Goal: Task Accomplishment & Management: Complete application form

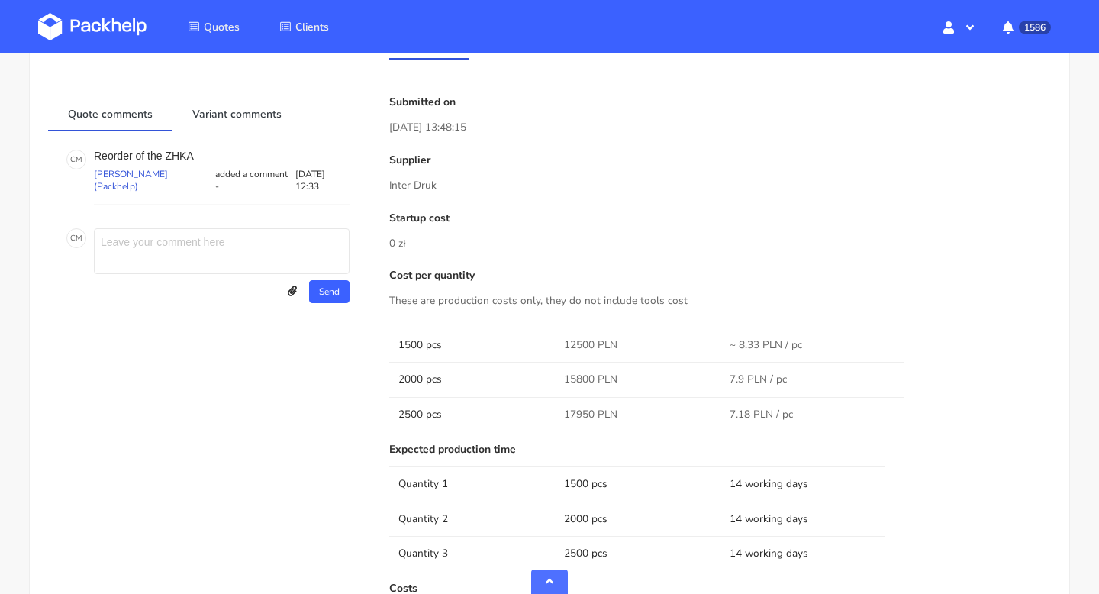
scroll to position [859, 0]
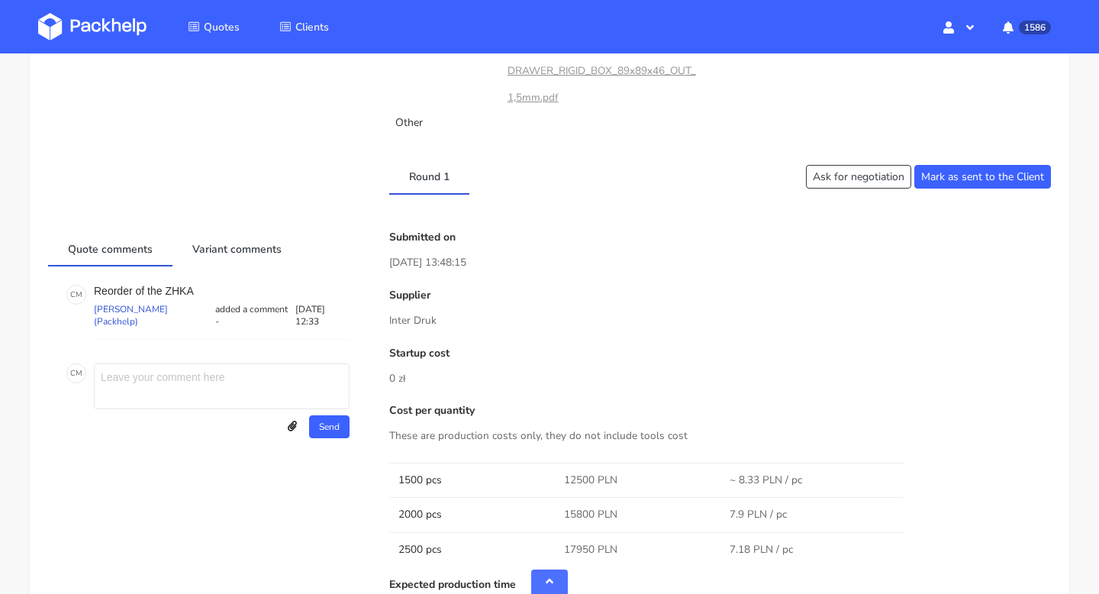
drag, startPoint x: 439, startPoint y: 317, endPoint x: 367, endPoint y: 317, distance: 71.7
drag, startPoint x: 444, startPoint y: 327, endPoint x: 444, endPoint y: 317, distance: 9.9
click at [444, 327] on p "Inter Druk" at bounding box center [720, 320] width 662 height 17
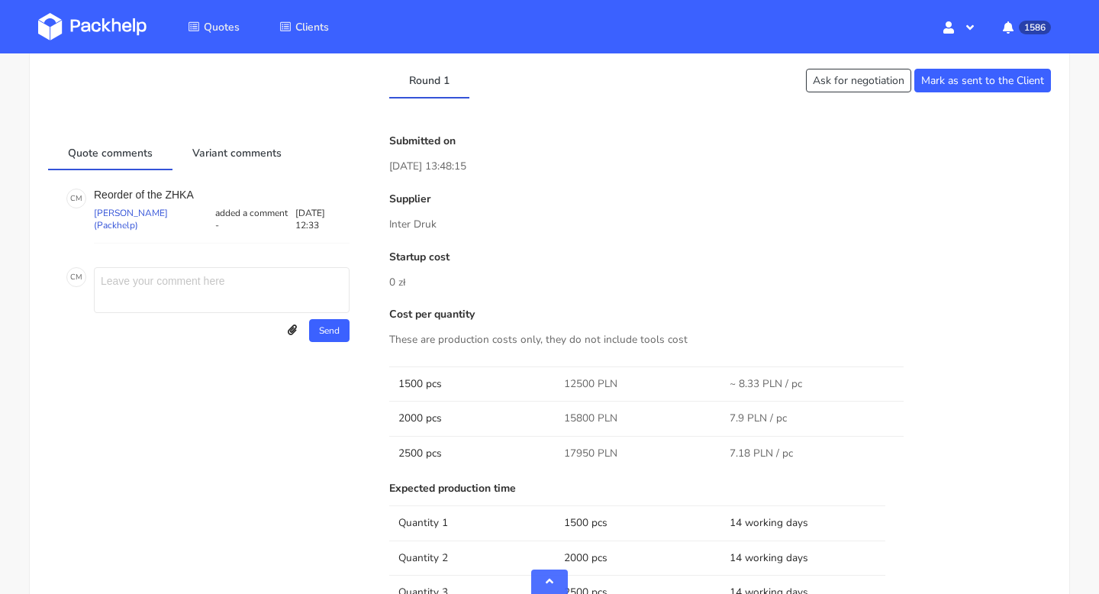
scroll to position [1020, 0]
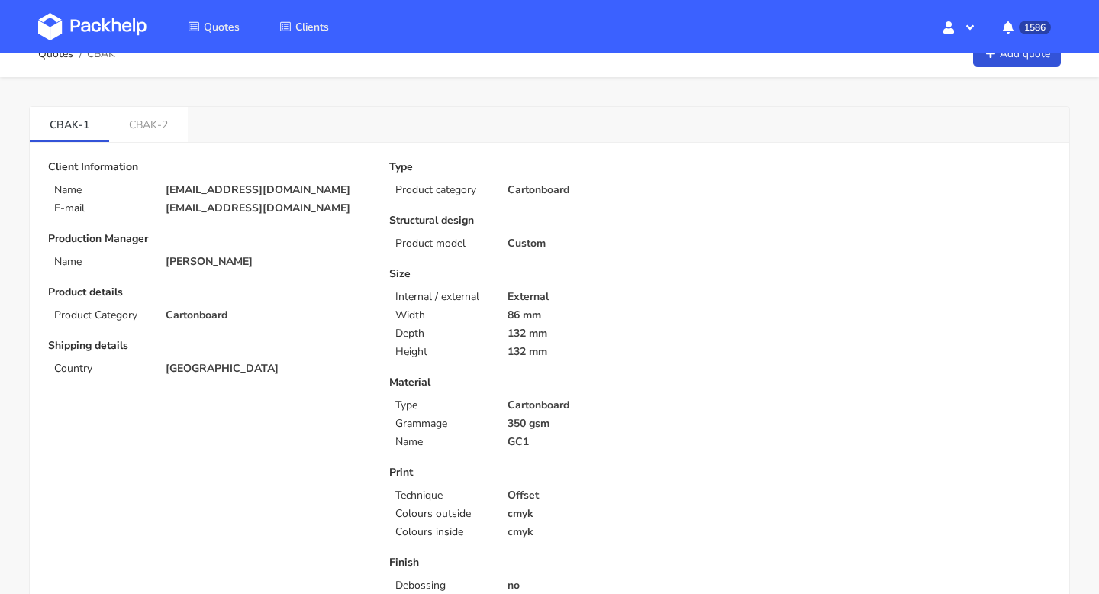
scroll to position [27, 0]
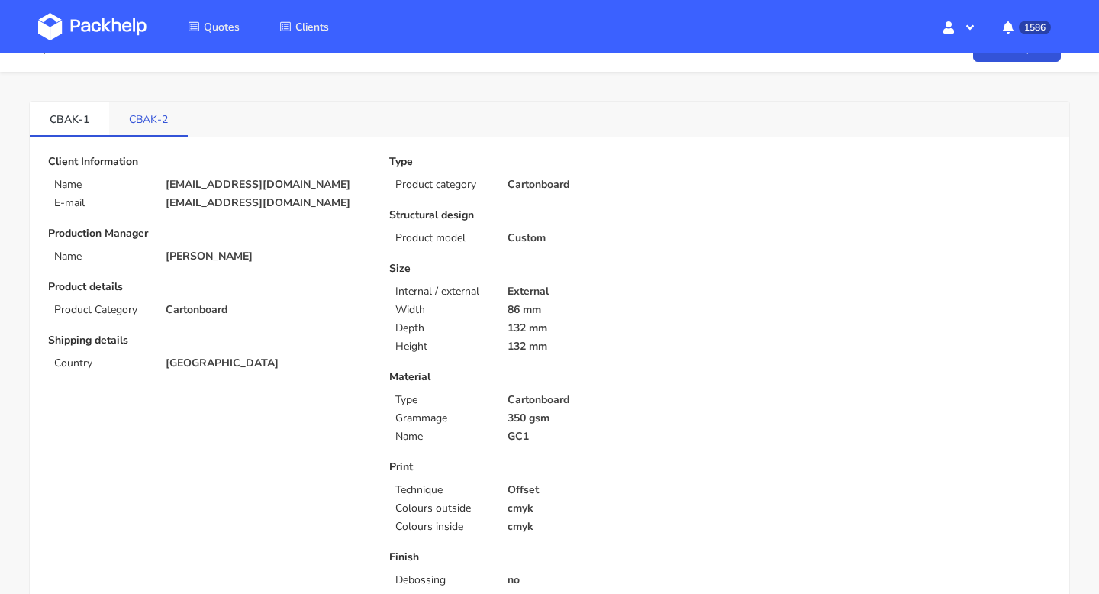
click at [140, 120] on link "CBAK-2" at bounding box center [148, 118] width 79 height 34
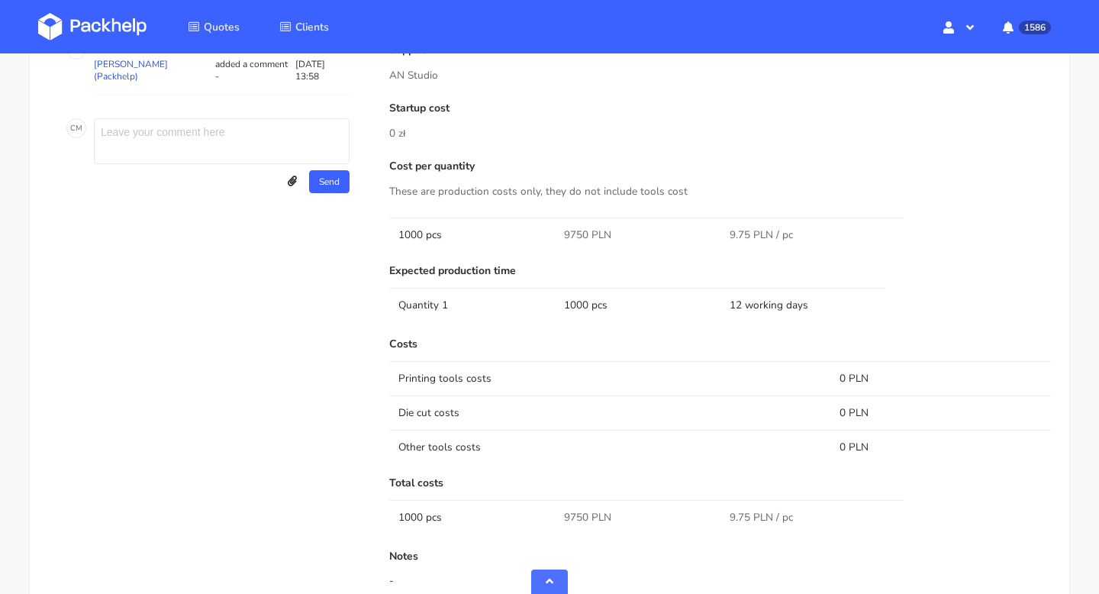
scroll to position [1277, 0]
drag, startPoint x: 585, startPoint y: 233, endPoint x: 561, endPoint y: 233, distance: 24.4
click at [561, 233] on td "9750 PLN" at bounding box center [638, 233] width 166 height 34
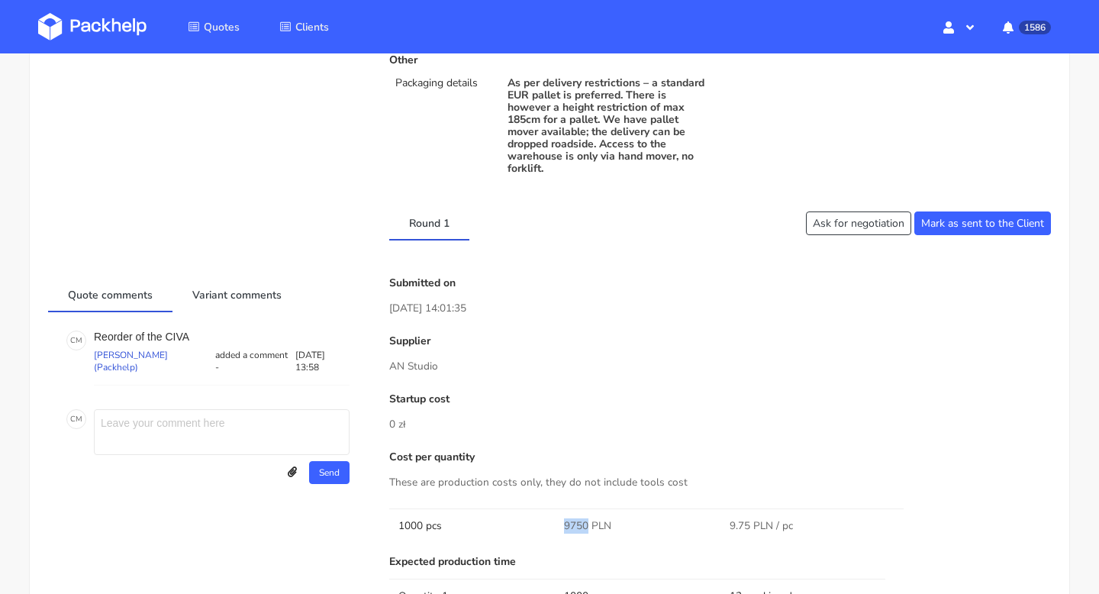
scroll to position [41, 0]
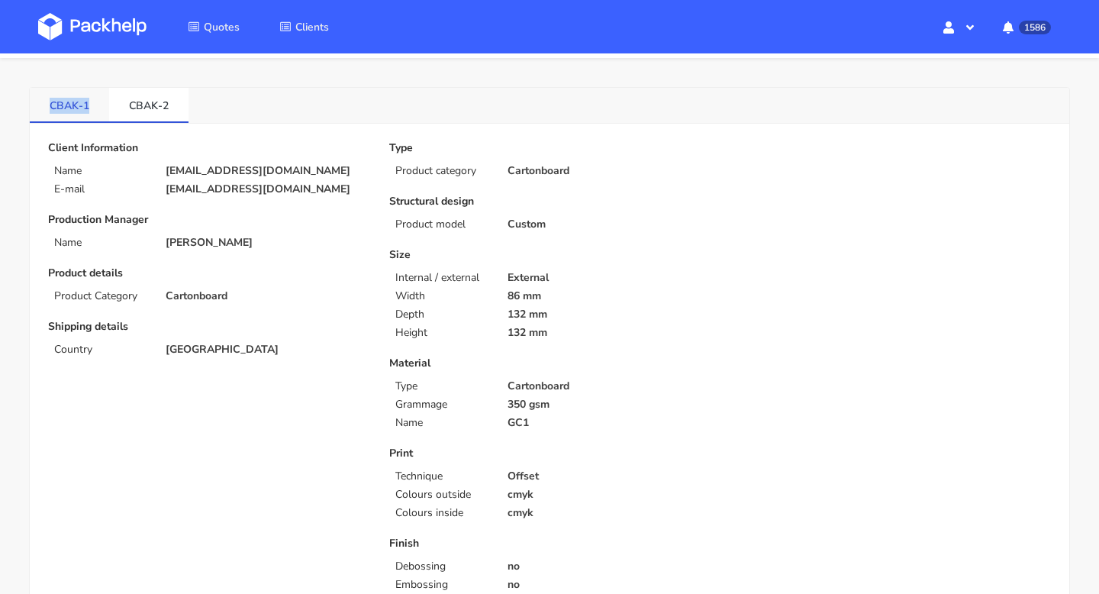
drag, startPoint x: 91, startPoint y: 105, endPoint x: 42, endPoint y: 105, distance: 48.8
click at [42, 105] on link "CBAK-1" at bounding box center [69, 105] width 79 height 34
copy link "CBAK-1"
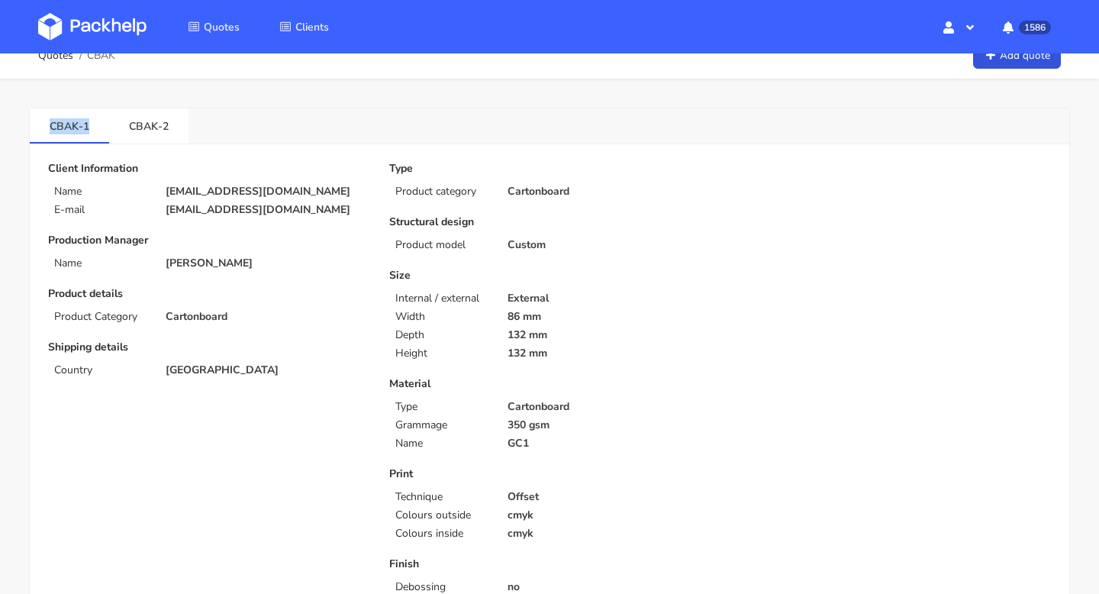
scroll to position [0, 0]
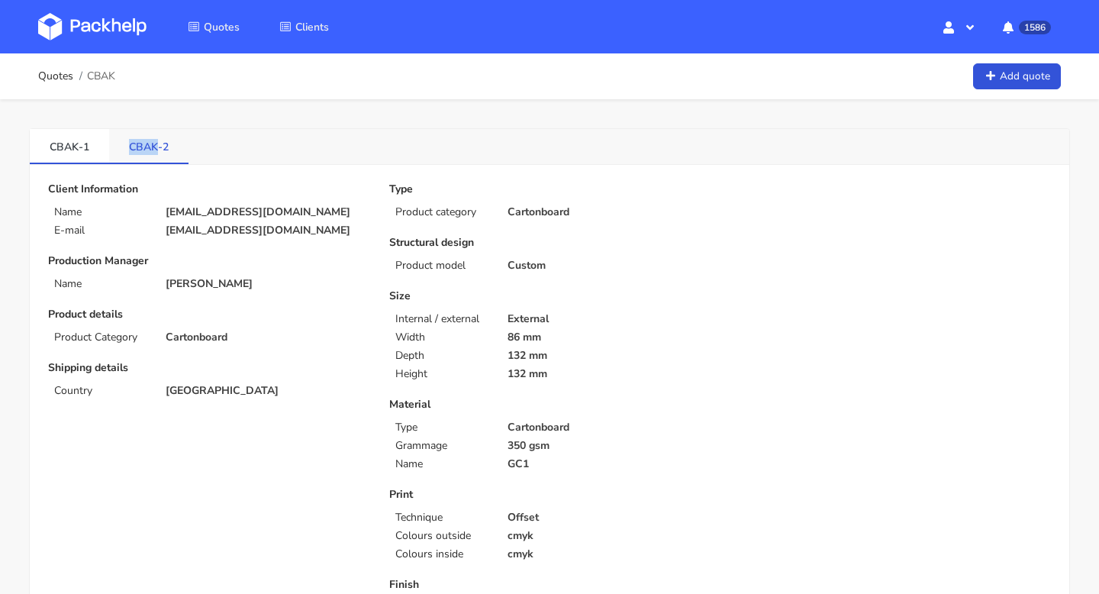
drag, startPoint x: 127, startPoint y: 148, endPoint x: 153, endPoint y: 148, distance: 26.7
click at [153, 148] on link "CBAK-2" at bounding box center [148, 146] width 79 height 34
copy link "CBAK"
click at [62, 164] on div "CBAK-1 CBAK-2" at bounding box center [549, 147] width 1039 height 36
click at [62, 154] on link "CBAK-1" at bounding box center [69, 146] width 79 height 34
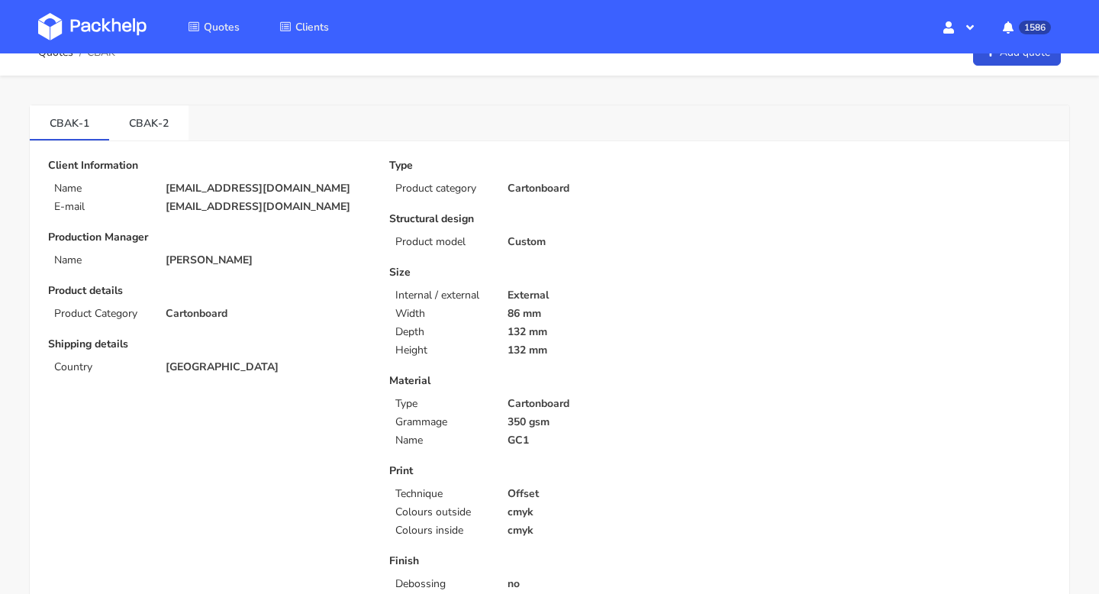
scroll to position [19, 0]
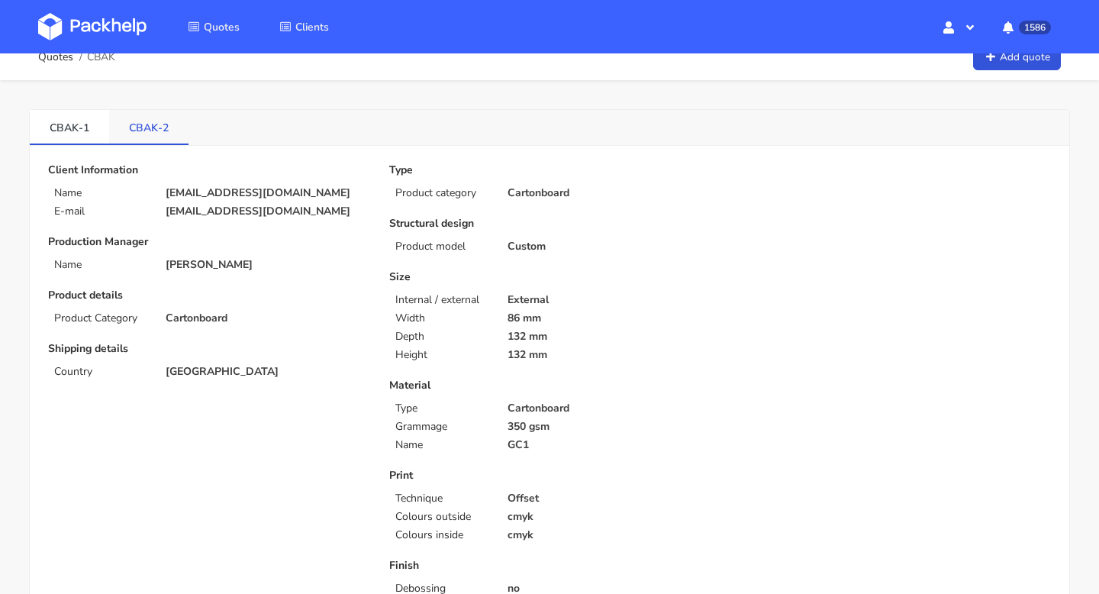
click at [138, 118] on link "CBAK-2" at bounding box center [148, 127] width 79 height 34
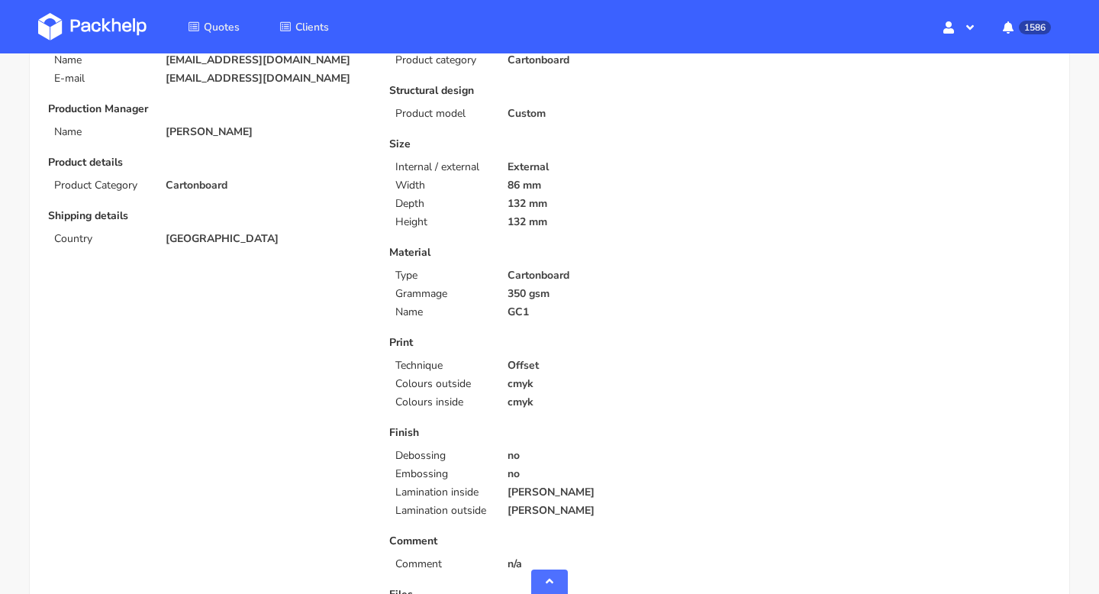
scroll to position [0, 0]
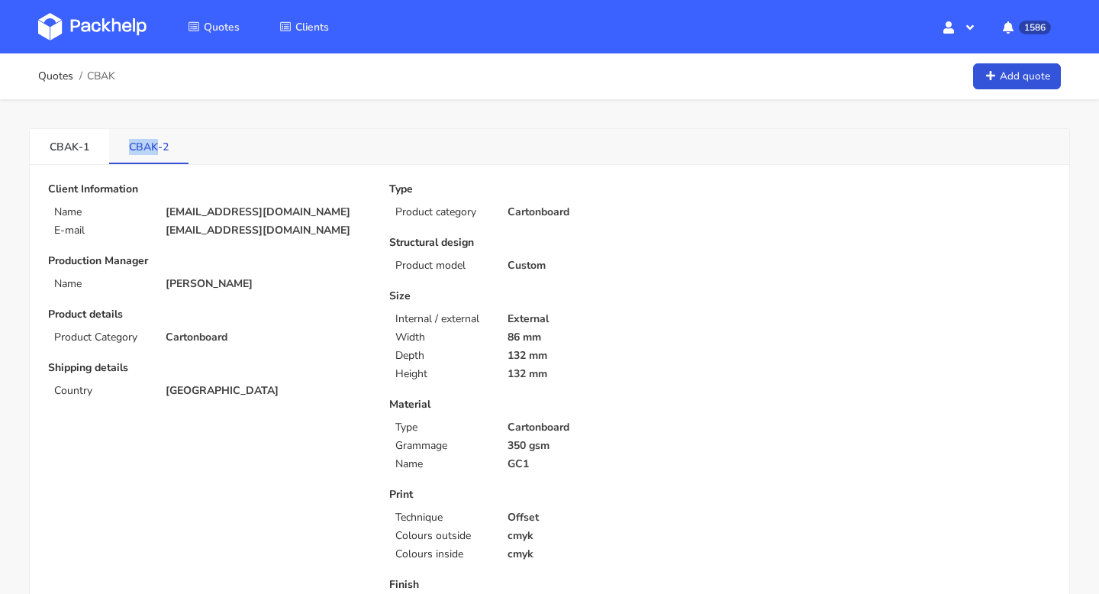
drag, startPoint x: 120, startPoint y: 153, endPoint x: 155, endPoint y: 153, distance: 35.1
click at [155, 153] on link "CBAK-2" at bounding box center [148, 146] width 79 height 34
copy link "CBAK"
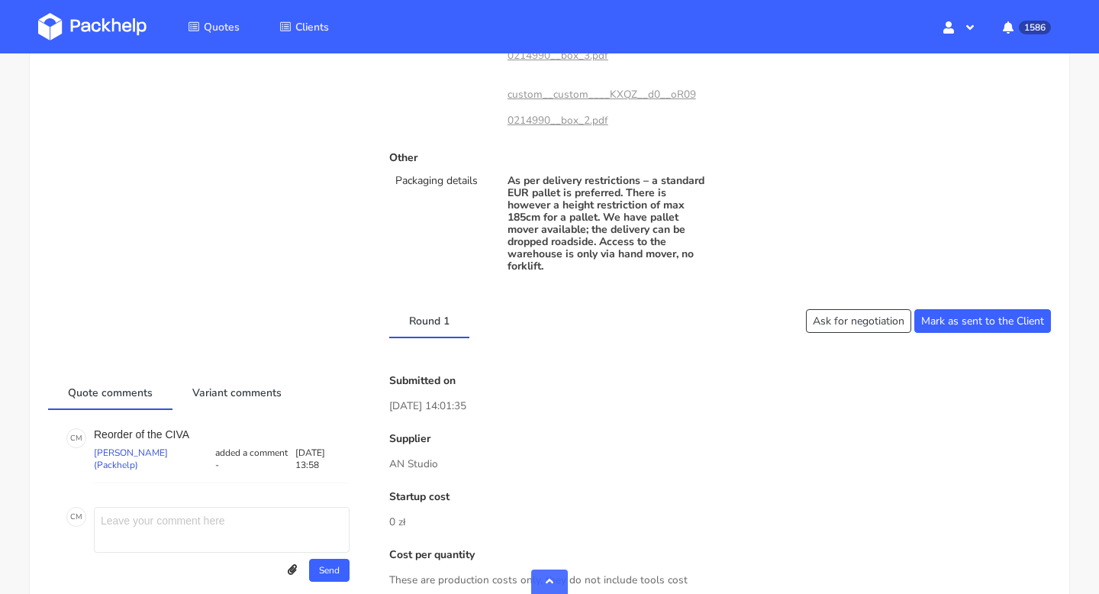
scroll to position [895, 0]
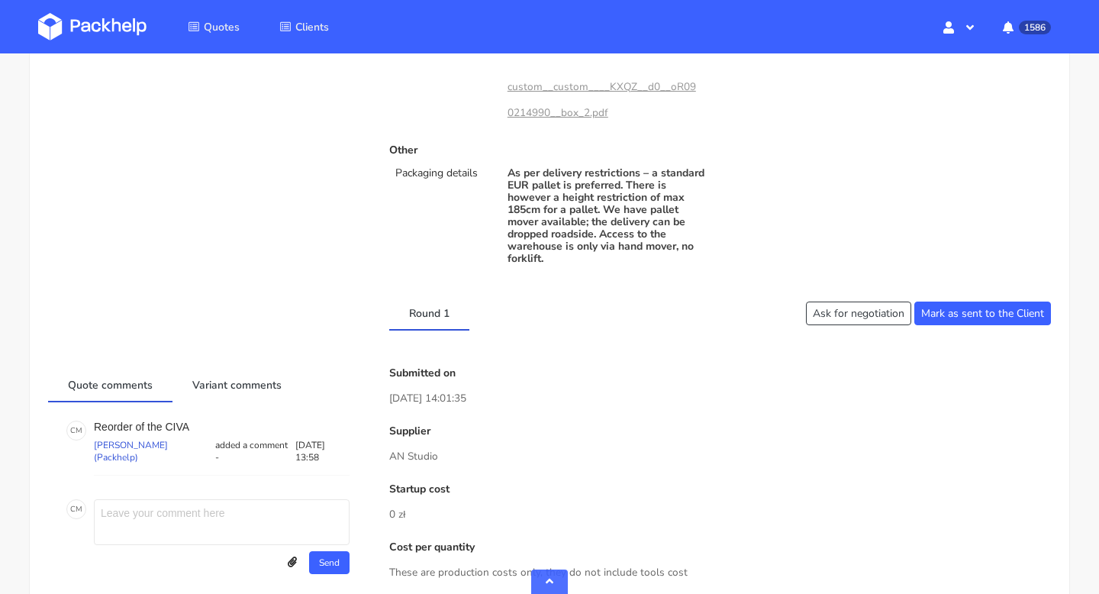
drag, startPoint x: 436, startPoint y: 457, endPoint x: 370, endPoint y: 457, distance: 65.6
click at [459, 439] on div "Supplier AN Studio" at bounding box center [720, 445] width 662 height 40
drag, startPoint x: 446, startPoint y: 459, endPoint x: 393, endPoint y: 459, distance: 53.4
click at [393, 459] on p "AN Studio" at bounding box center [720, 456] width 662 height 17
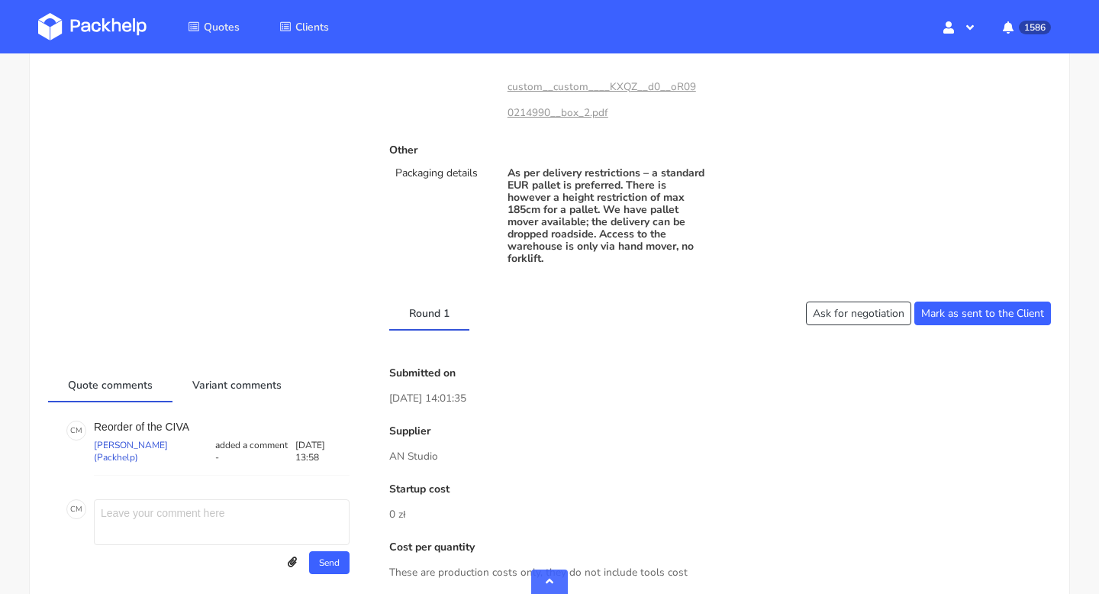
drag, startPoint x: 393, startPoint y: 459, endPoint x: 445, endPoint y: 457, distance: 51.9
click at [445, 457] on p "AN Studio" at bounding box center [720, 456] width 662 height 17
copy p "N Studio"
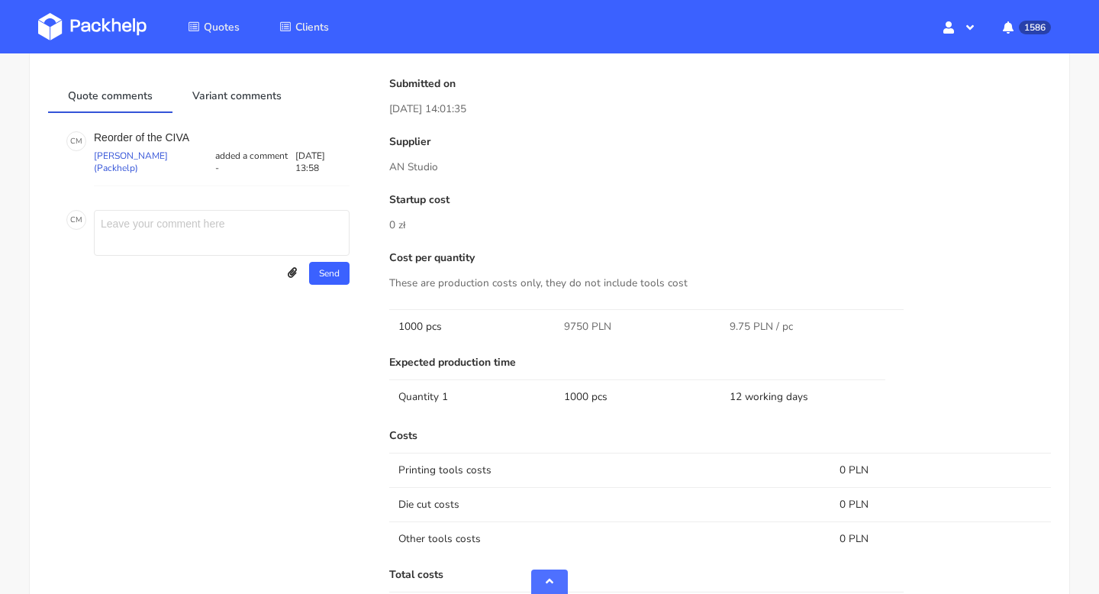
scroll to position [1221, 0]
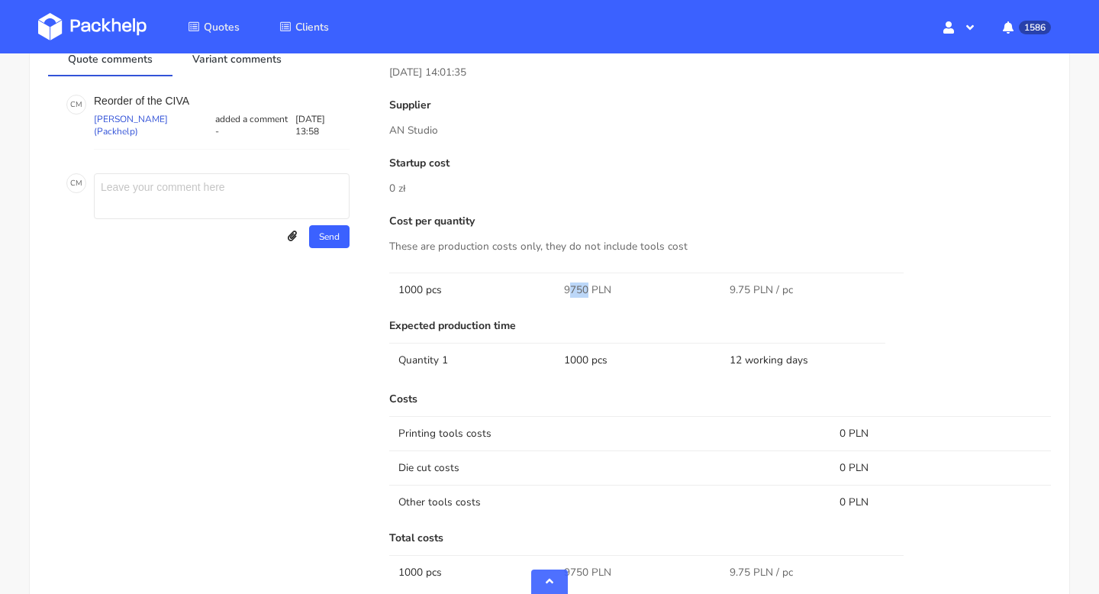
drag, startPoint x: 586, startPoint y: 286, endPoint x: 565, endPoint y: 286, distance: 21.4
click at [565, 286] on span "9750 PLN" at bounding box center [587, 289] width 47 height 15
copy span "9750"
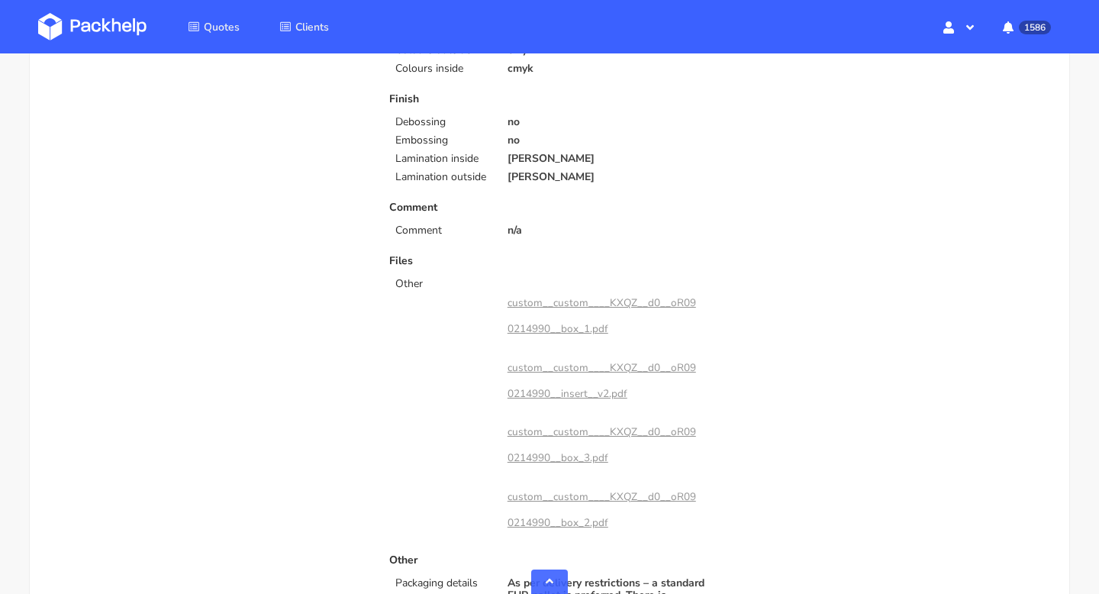
scroll to position [0, 0]
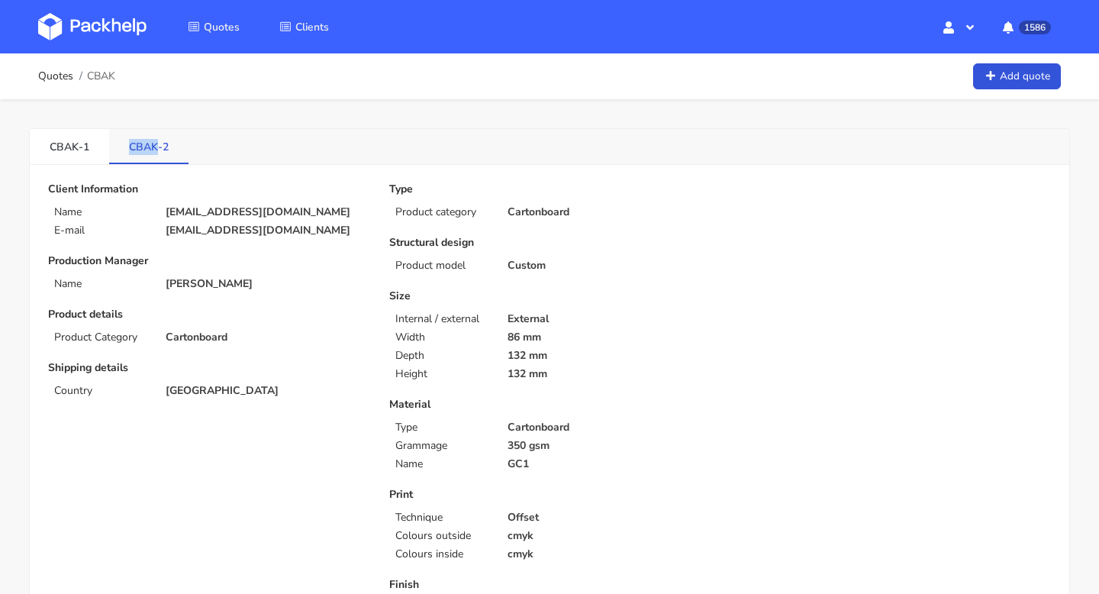
drag, startPoint x: 125, startPoint y: 146, endPoint x: 155, endPoint y: 152, distance: 30.4
click at [155, 152] on link "CBAK-2" at bounding box center [148, 146] width 79 height 34
drag, startPoint x: 286, startPoint y: 232, endPoint x: 162, endPoint y: 232, distance: 124.4
click at [162, 232] on div "[EMAIL_ADDRESS][DOMAIN_NAME]" at bounding box center [267, 230] width 224 height 12
copy p "[EMAIL_ADDRESS][DOMAIN_NAME]"
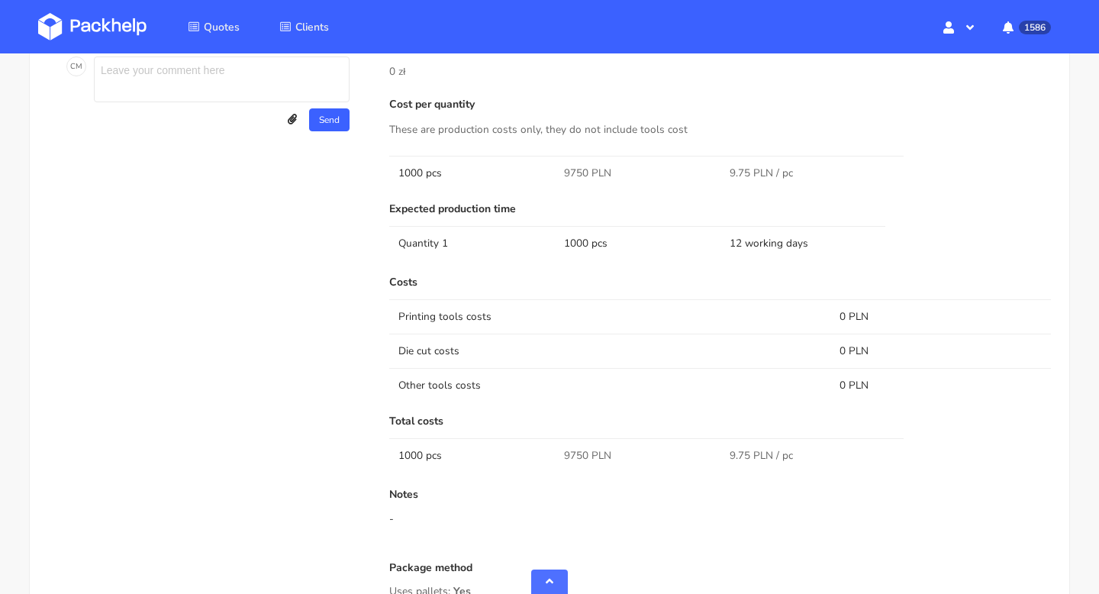
scroll to position [1562, 0]
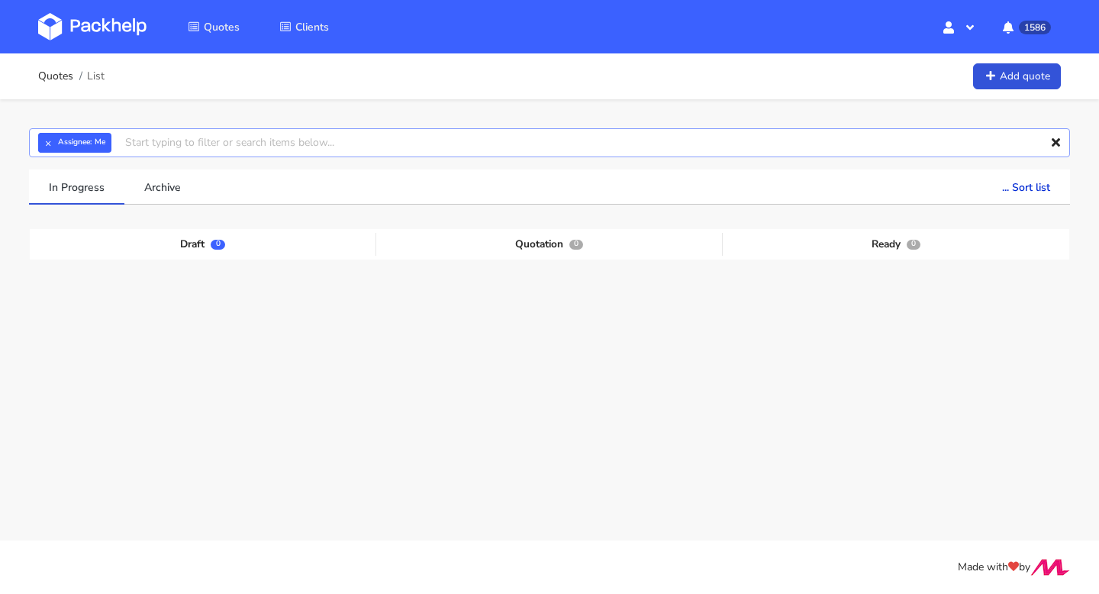
click at [169, 143] on input "text" at bounding box center [549, 142] width 1041 height 29
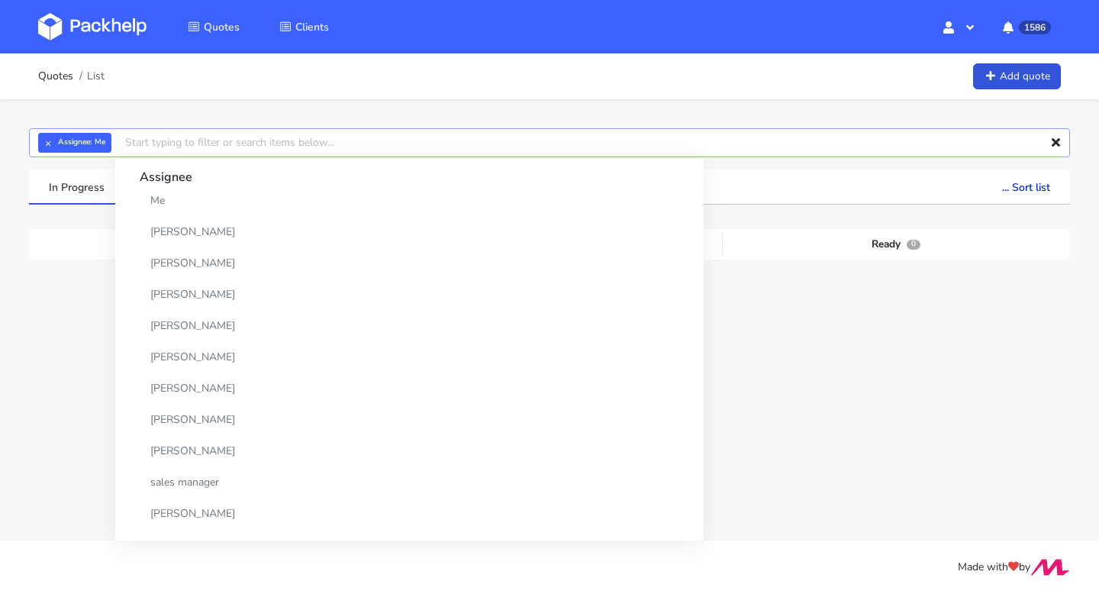
paste input "CBDE"
type input "CBDE"
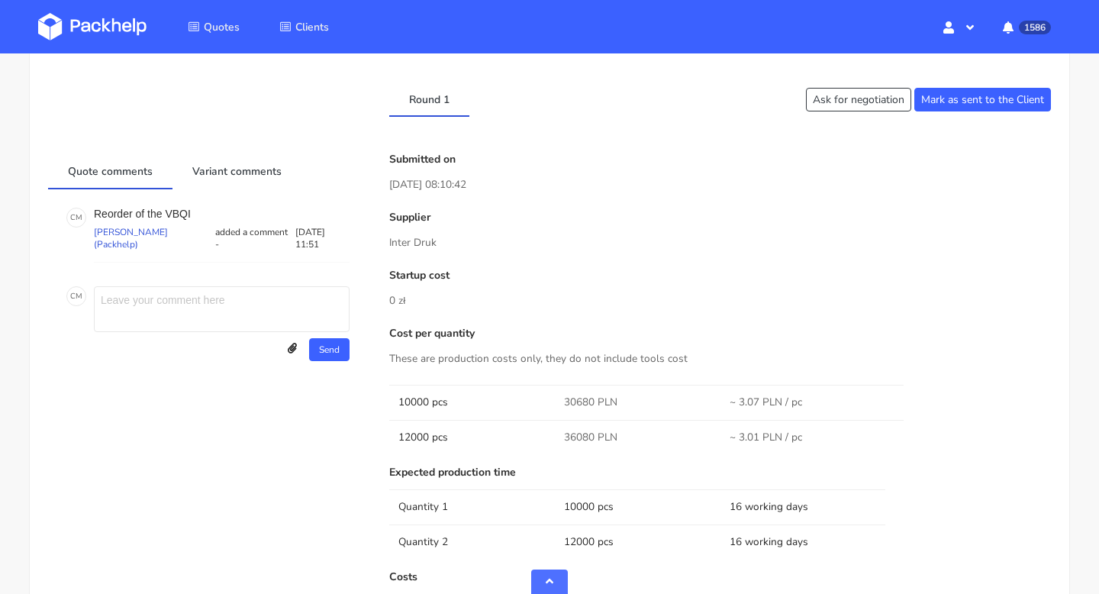
scroll to position [900, 0]
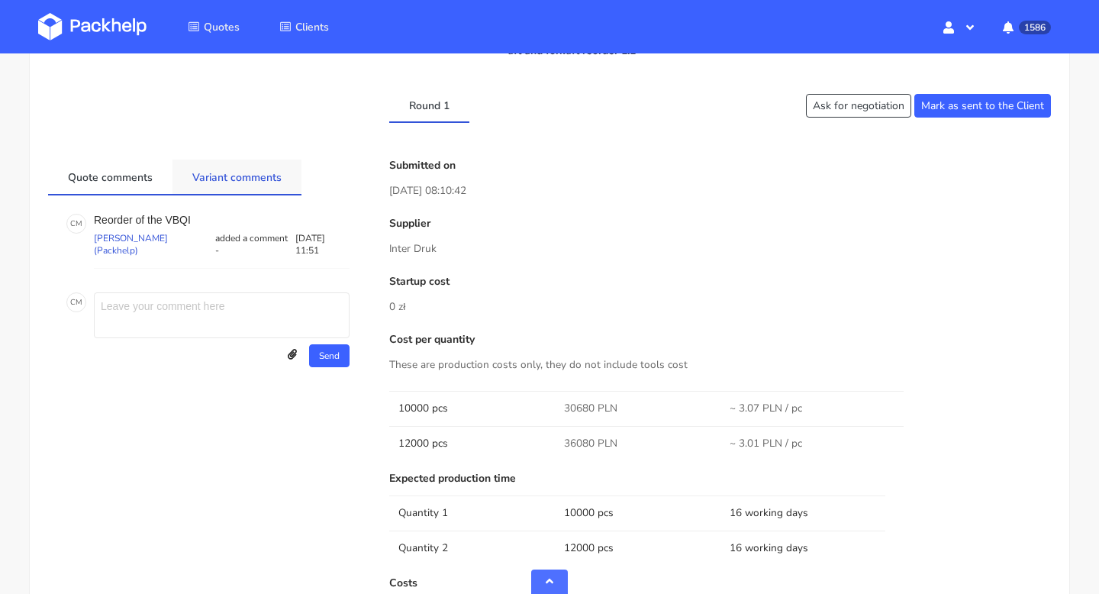
click at [274, 182] on link "Variant comments" at bounding box center [236, 176] width 129 height 34
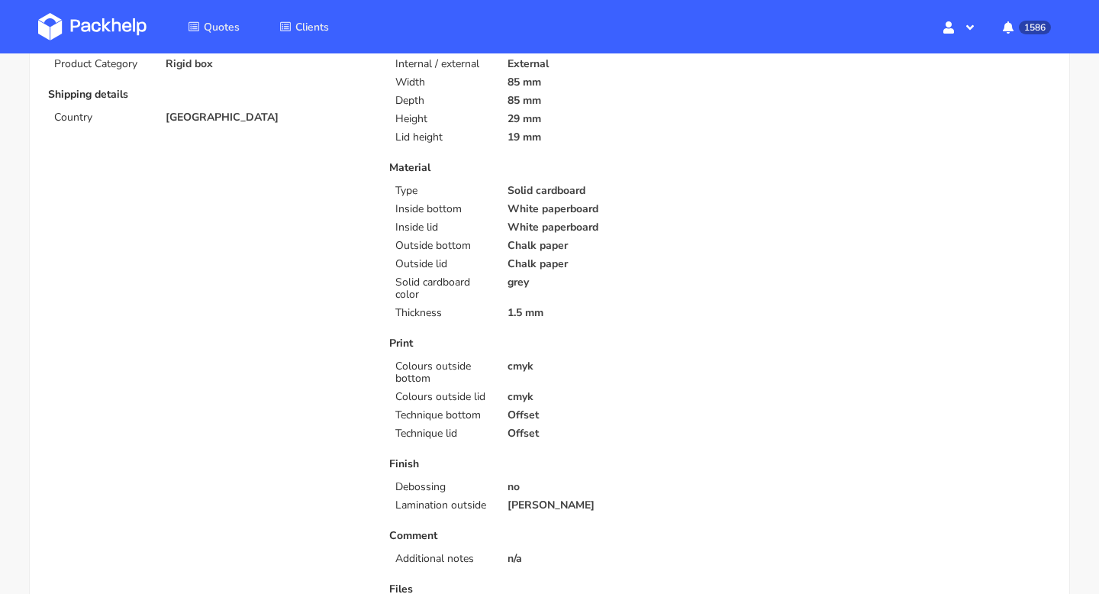
scroll to position [0, 0]
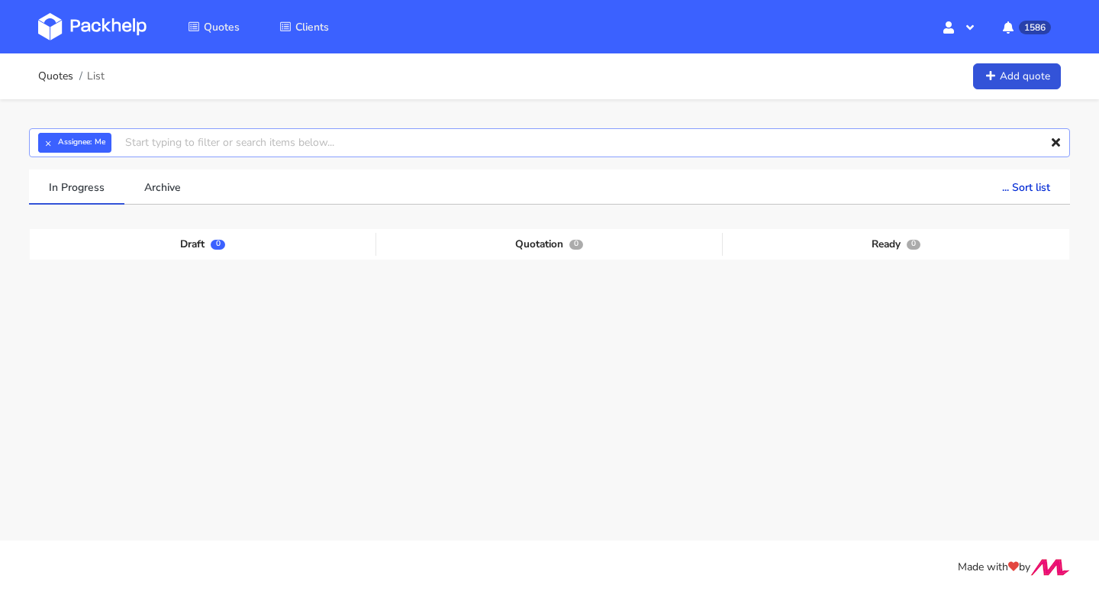
click at [147, 151] on input "text" at bounding box center [549, 142] width 1041 height 29
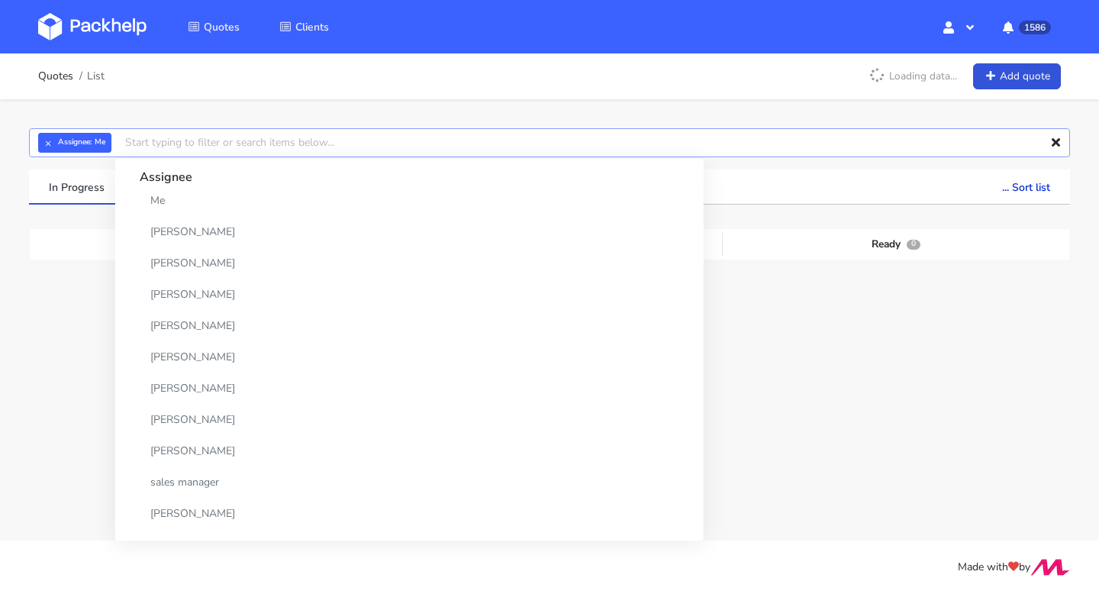
paste input "CBDE"
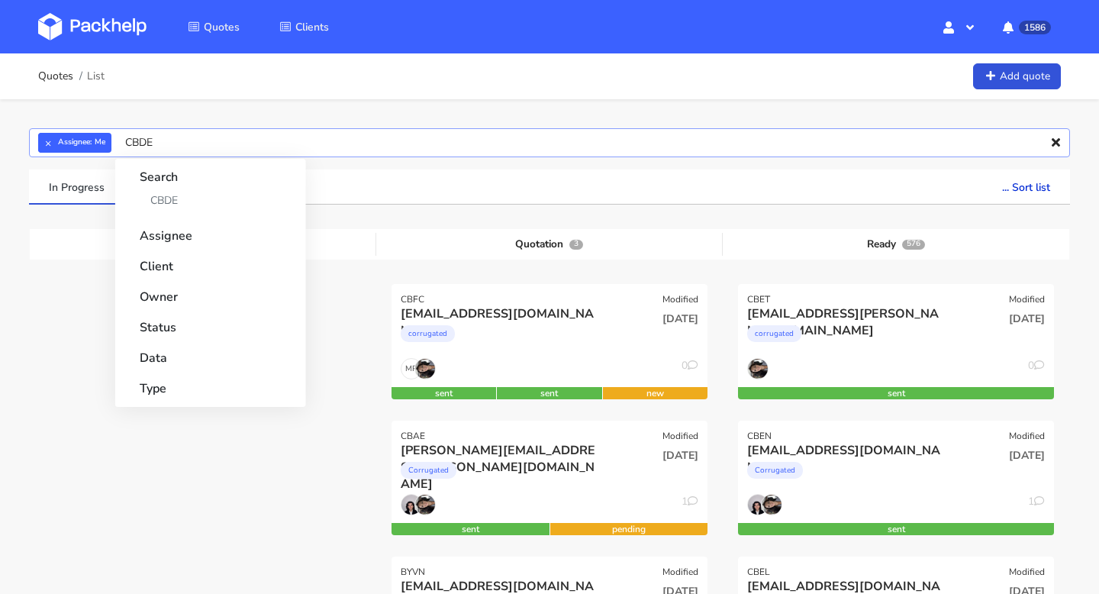
type input "CBDE"
click at [163, 184] on strong "Search" at bounding box center [211, 172] width 142 height 27
click at [172, 208] on link "CBDE" at bounding box center [211, 200] width 142 height 28
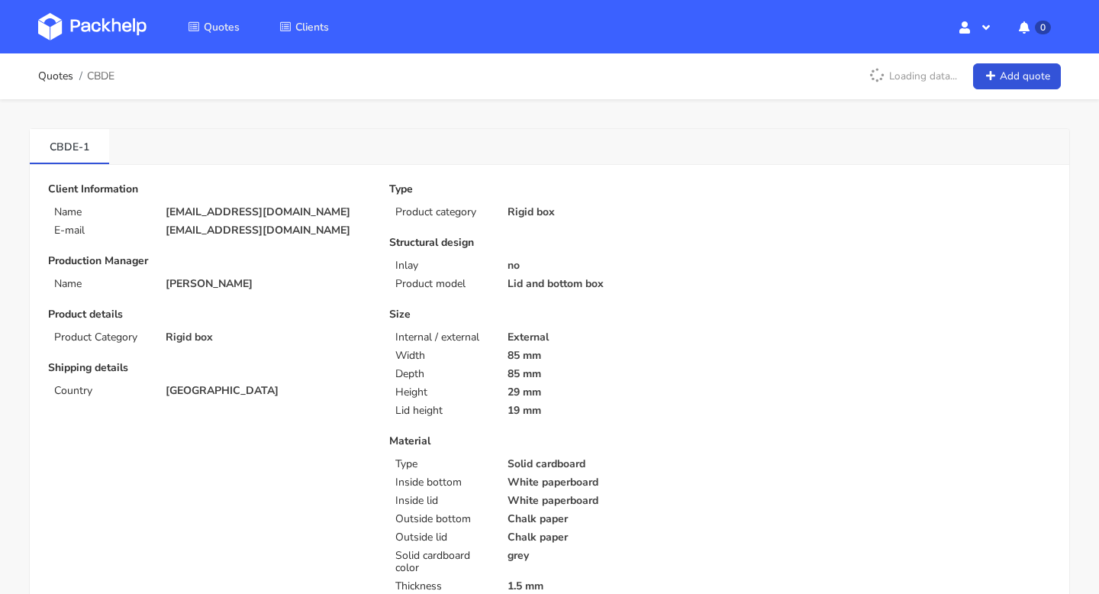
scroll to position [628, 0]
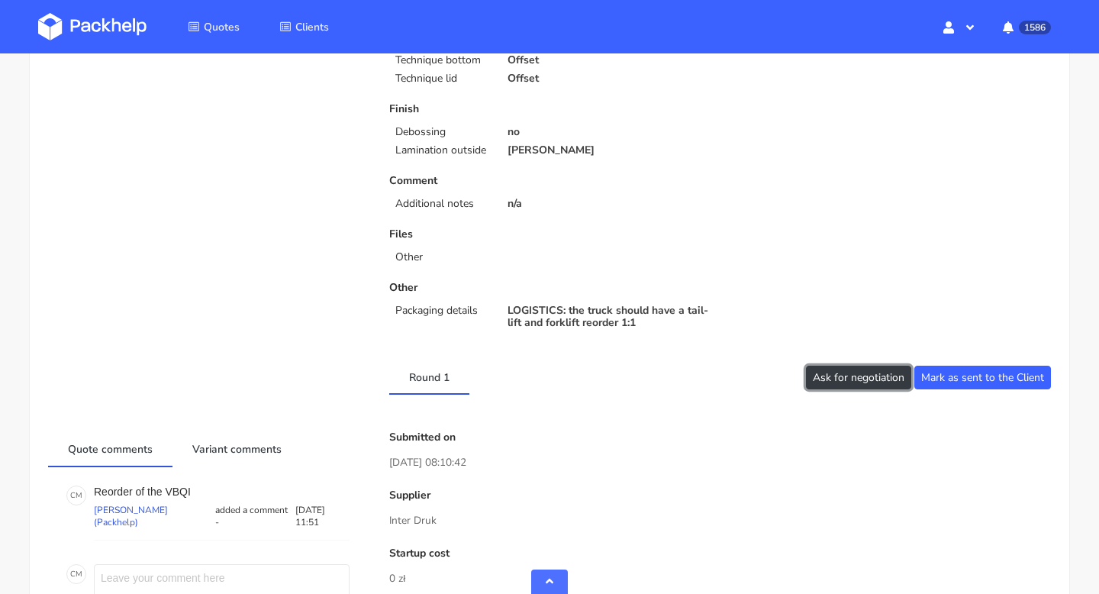
click at [872, 377] on button "Ask for negotiation" at bounding box center [858, 378] width 105 height 24
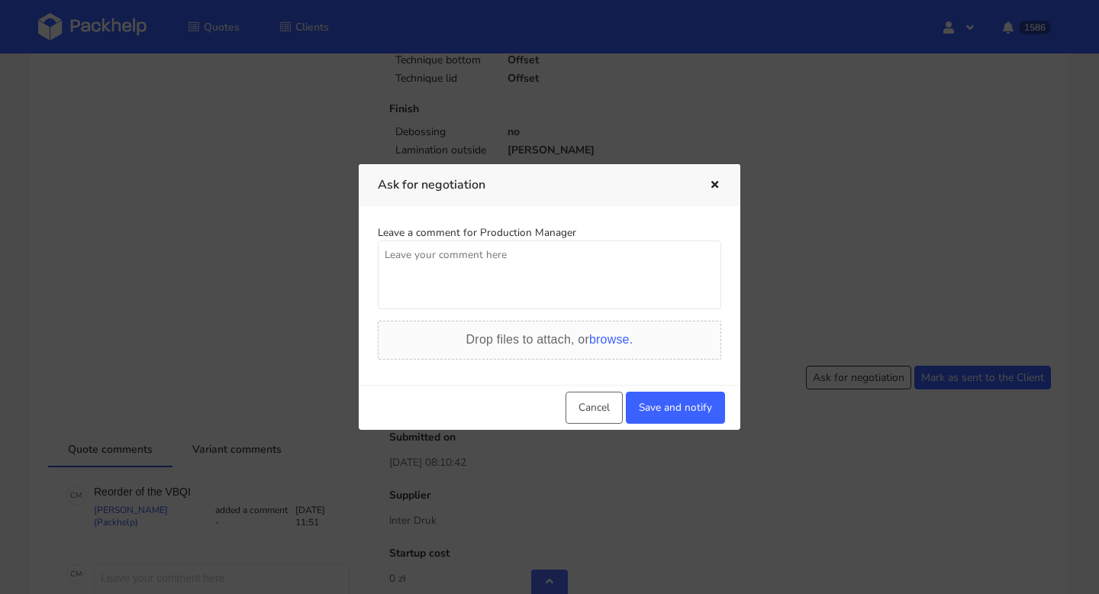
click at [472, 251] on textarea at bounding box center [549, 274] width 343 height 69
paste textarea "BZWW-1 - [DATE] 2.51 pln/pcs [GEOGRAPHIC_DATA]-1 - [DATE] 2.51 pln/ pcs and now…"
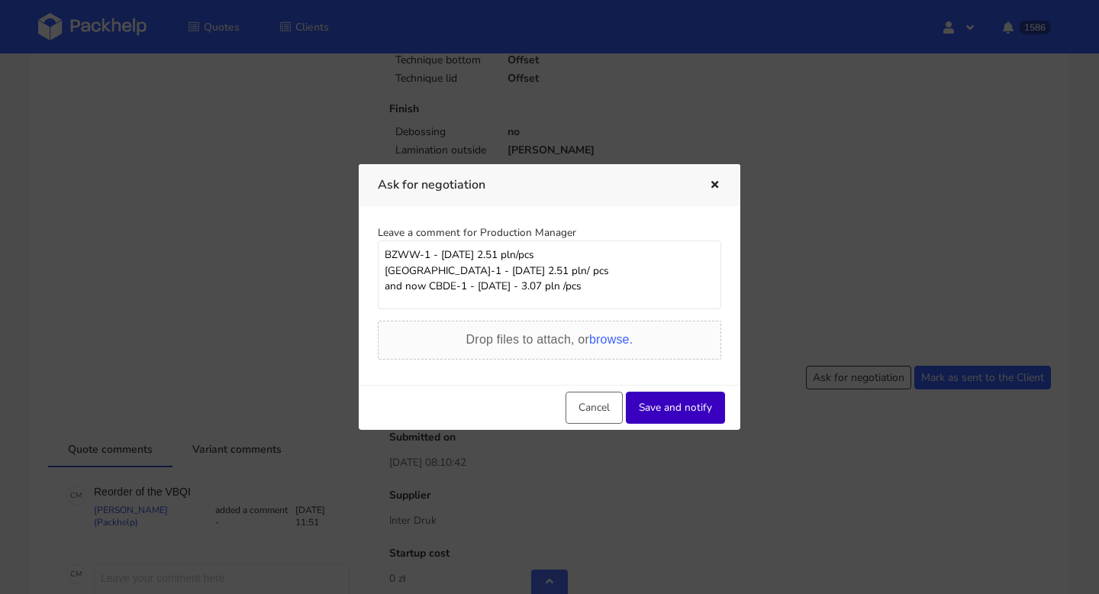
type textarea "BZWW-1 - [DATE] 2.51 pln/pcs [GEOGRAPHIC_DATA]-1 - [DATE] 2.51 pln/ pcs and now…"
click at [686, 408] on button "Save and notify" at bounding box center [675, 407] width 99 height 32
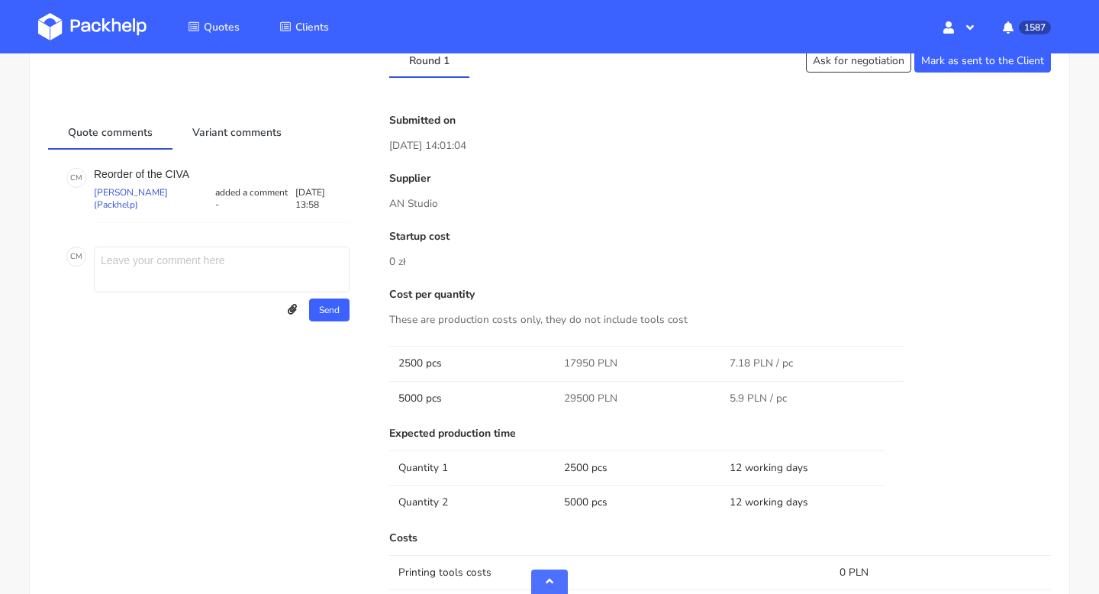
scroll to position [1418, 0]
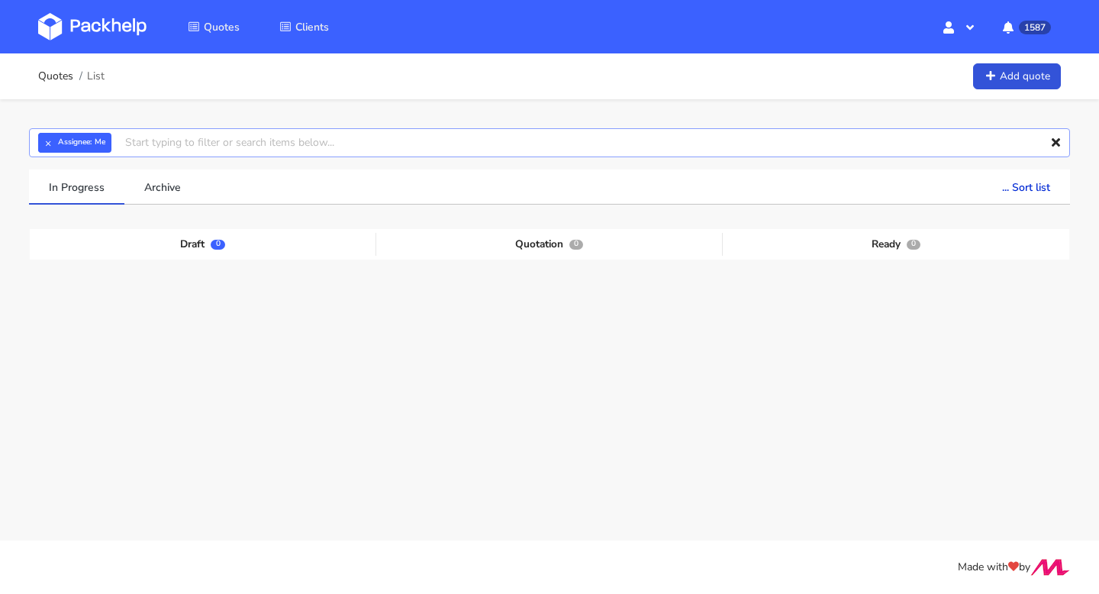
click at [173, 147] on input "text" at bounding box center [549, 142] width 1041 height 29
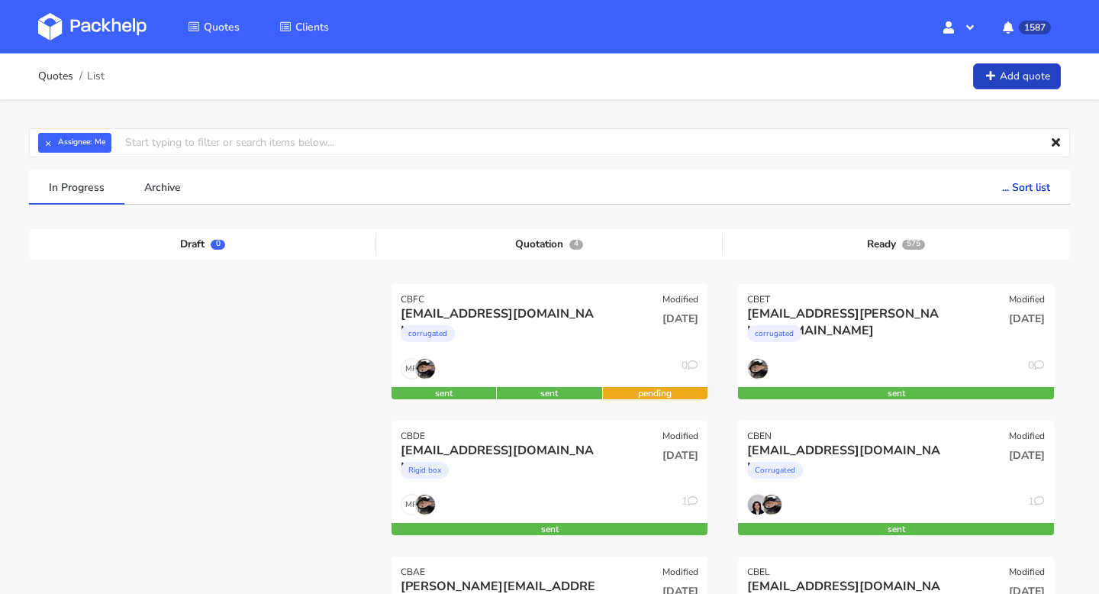
click at [1008, 76] on link "Add quote" at bounding box center [1017, 76] width 88 height 27
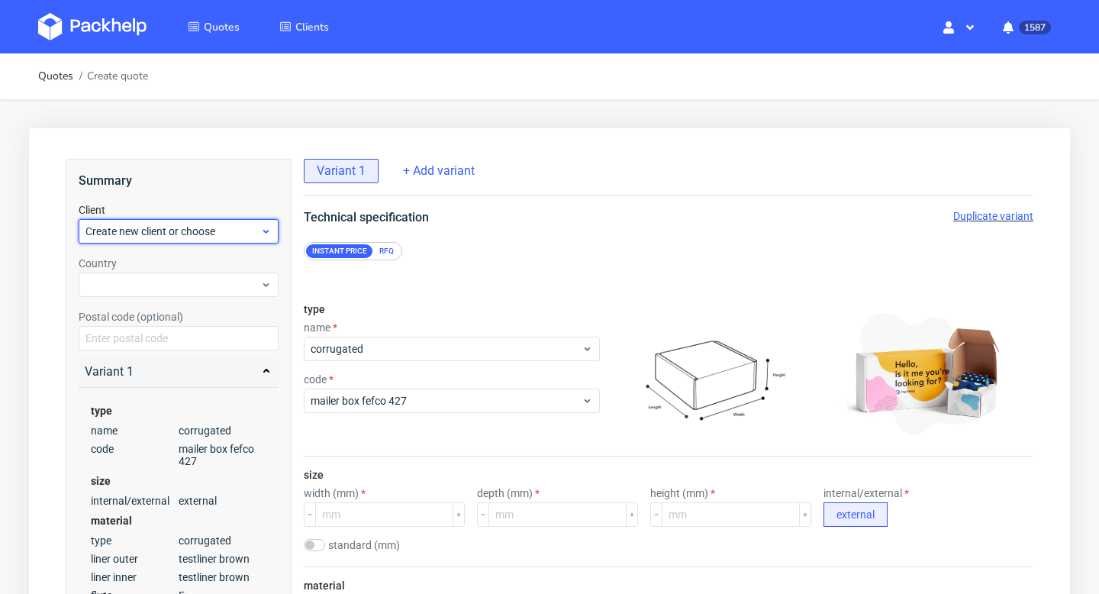
click at [184, 219] on div "Create new client or choose" at bounding box center [179, 231] width 200 height 24
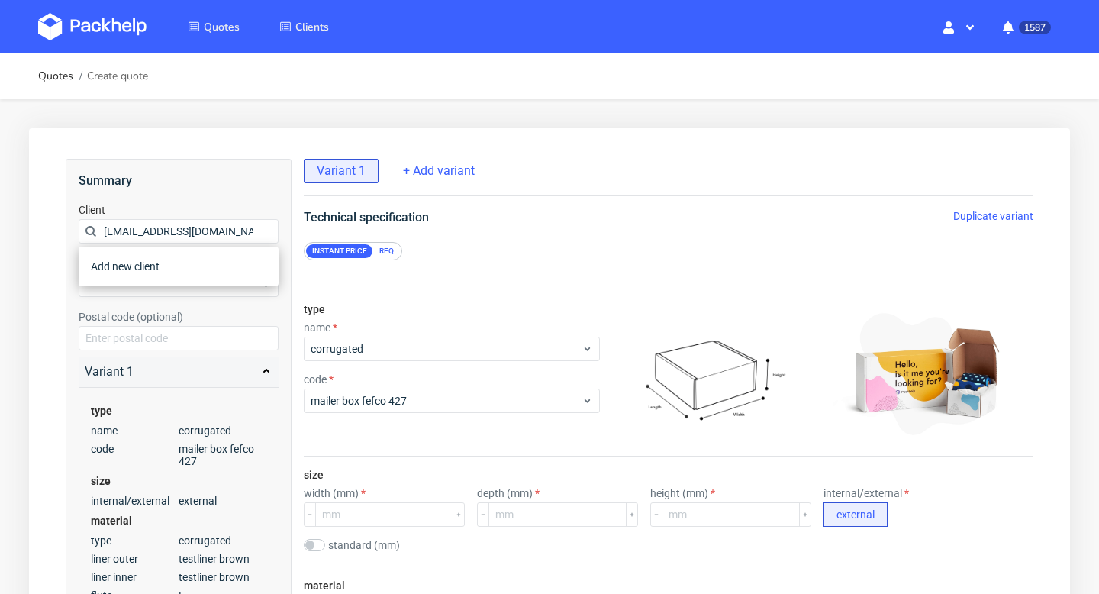
scroll to position [0, 14]
type input "[EMAIL_ADDRESS][DOMAIN_NAME]"
click at [161, 285] on div "[EMAIL_ADDRESS][DOMAIN_NAME]" at bounding box center [179, 293] width 188 height 27
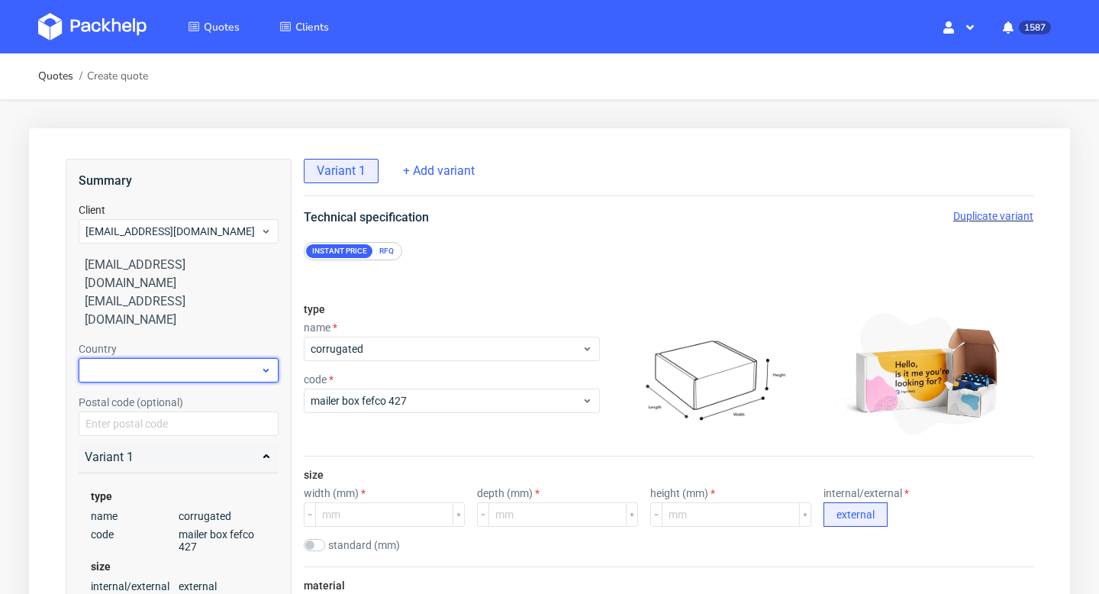
click at [150, 358] on div at bounding box center [179, 370] width 200 height 24
type input "spa"
click at [138, 370] on div "[GEOGRAPHIC_DATA]" at bounding box center [179, 368] width 188 height 27
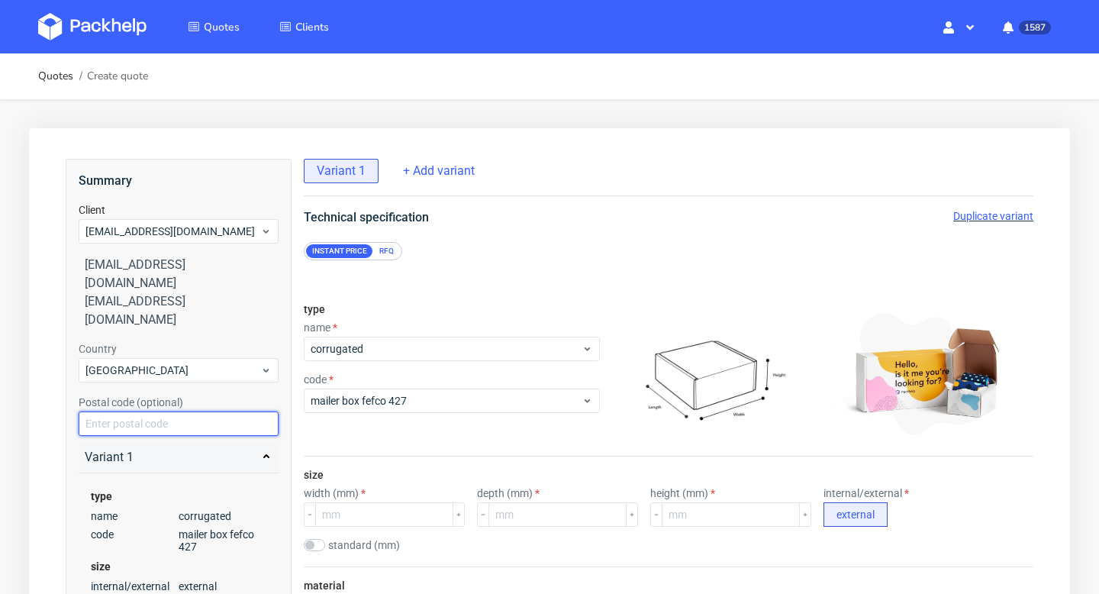
click at [139, 411] on input "text" at bounding box center [179, 423] width 200 height 24
paste input "28023"
type input "28023"
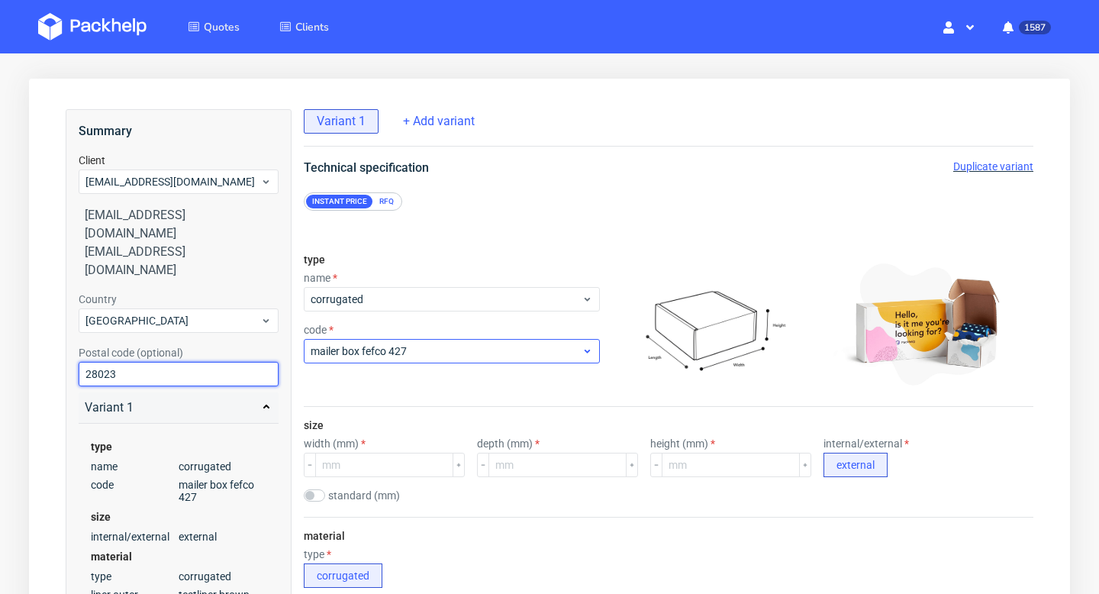
scroll to position [118, 0]
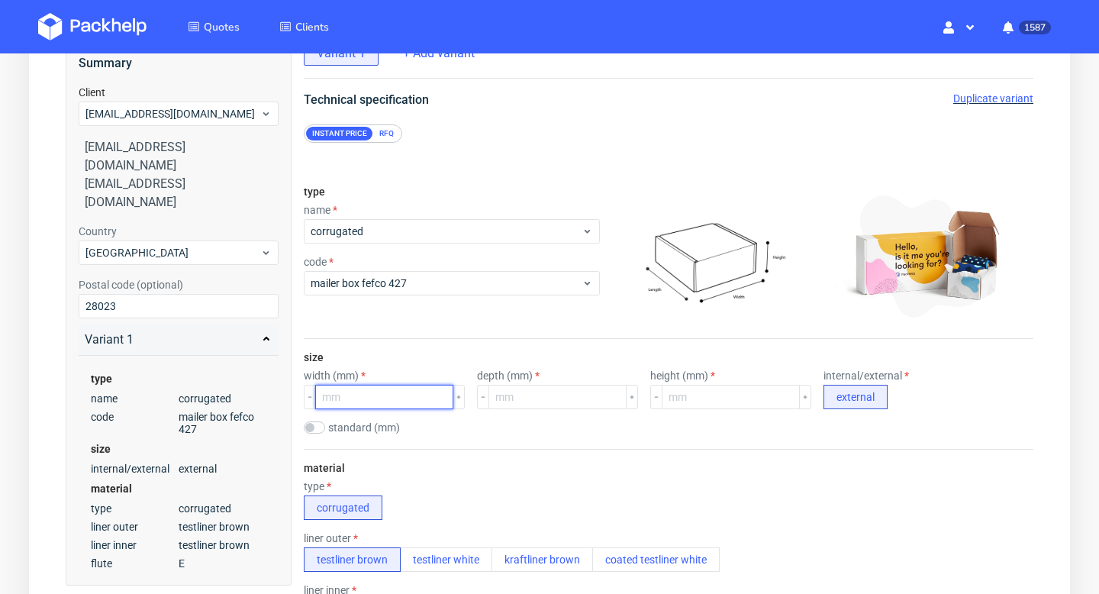
click at [377, 396] on input "number" at bounding box center [384, 397] width 138 height 24
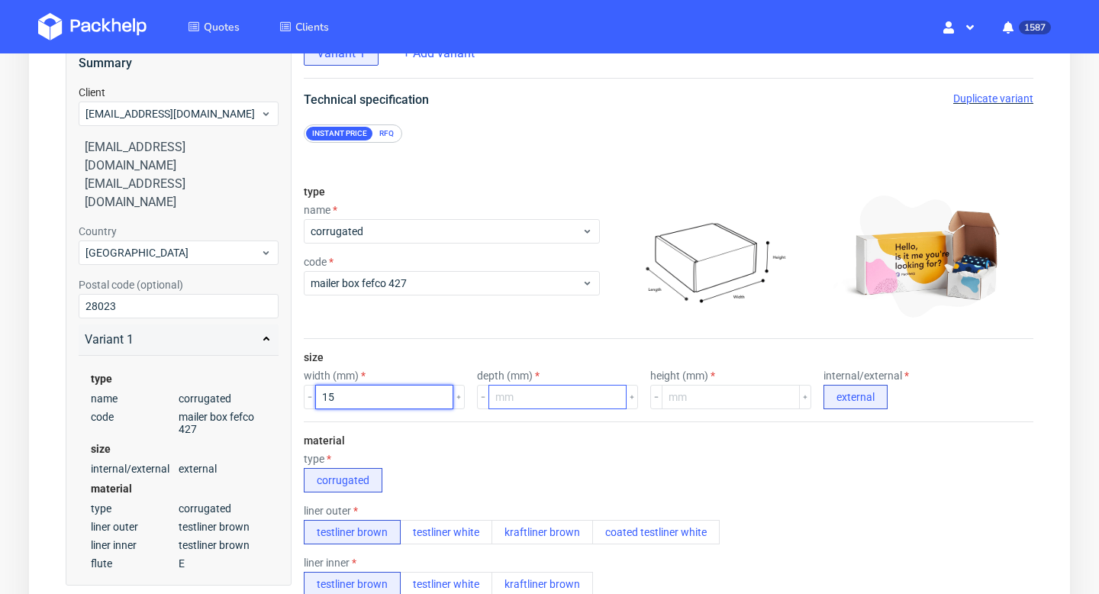
type input "15"
click at [514, 401] on input "number" at bounding box center [557, 397] width 138 height 24
type input "15"
click at [358, 411] on div "size width (mm) 15 depth (mm) 15 height (mm) internal/external external" at bounding box center [668, 380] width 729 height 82
click at [356, 400] on input "15" at bounding box center [384, 397] width 138 height 24
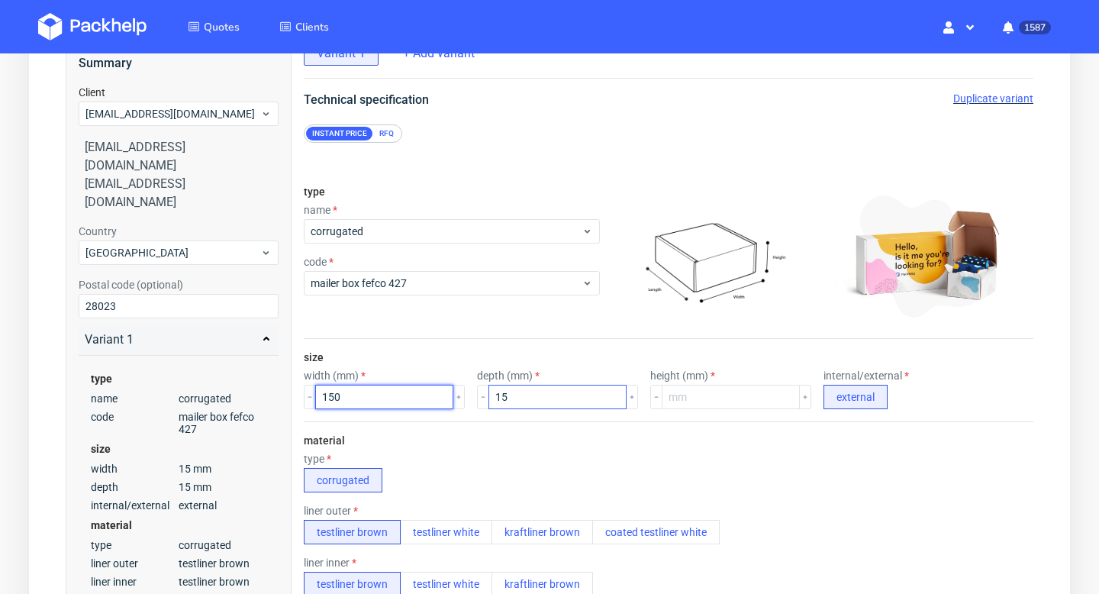
type input "150"
click at [524, 399] on input "15" at bounding box center [557, 397] width 138 height 24
type input "150"
drag, startPoint x: 327, startPoint y: 400, endPoint x: 314, endPoint y: 401, distance: 13.0
click at [315, 401] on input "150" at bounding box center [384, 397] width 138 height 24
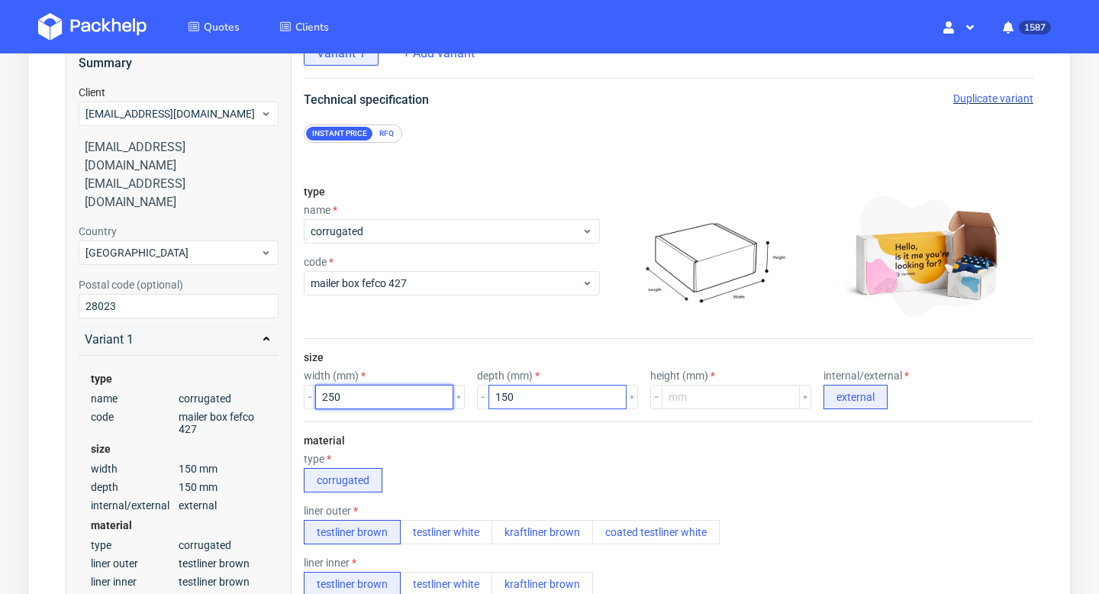
type input "250"
drag, startPoint x: 488, startPoint y: 397, endPoint x: 475, endPoint y: 397, distance: 13.7
click at [488, 397] on input "250" at bounding box center [557, 397] width 138 height 24
type input "250"
click at [678, 399] on input "number" at bounding box center [731, 397] width 138 height 24
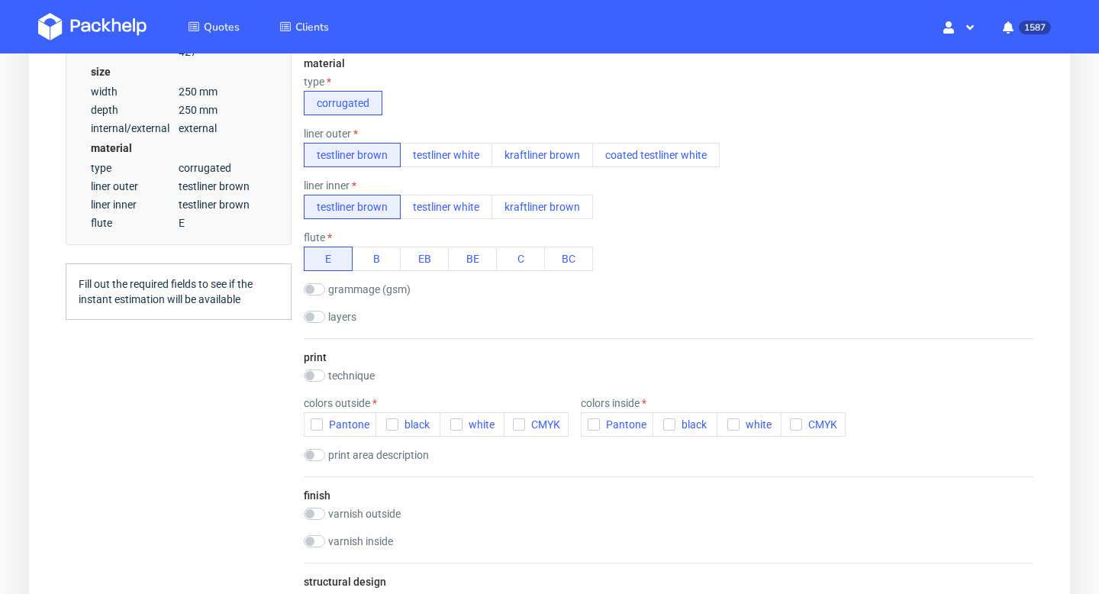
scroll to position [633, 0]
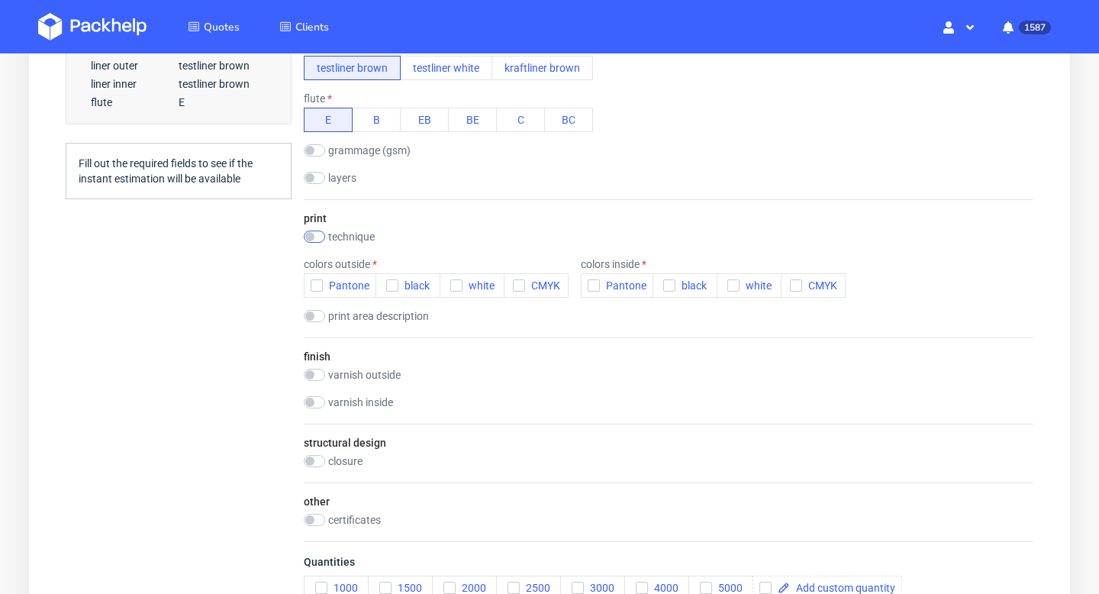
type input "150"
click at [323, 235] on input "checkbox" at bounding box center [314, 236] width 21 height 12
checkbox input "true"
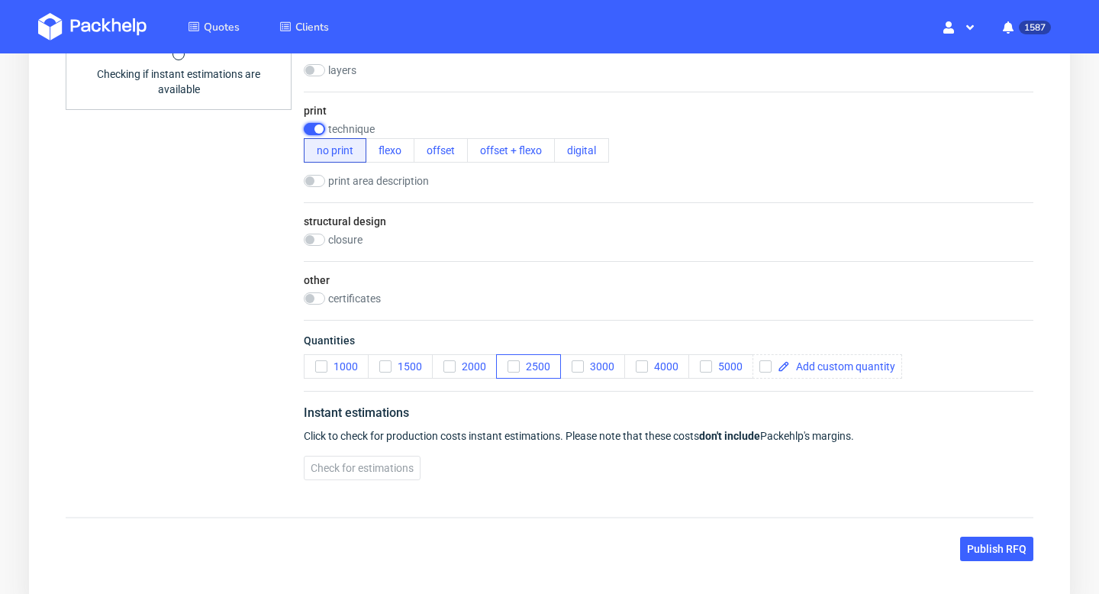
scroll to position [764, 0]
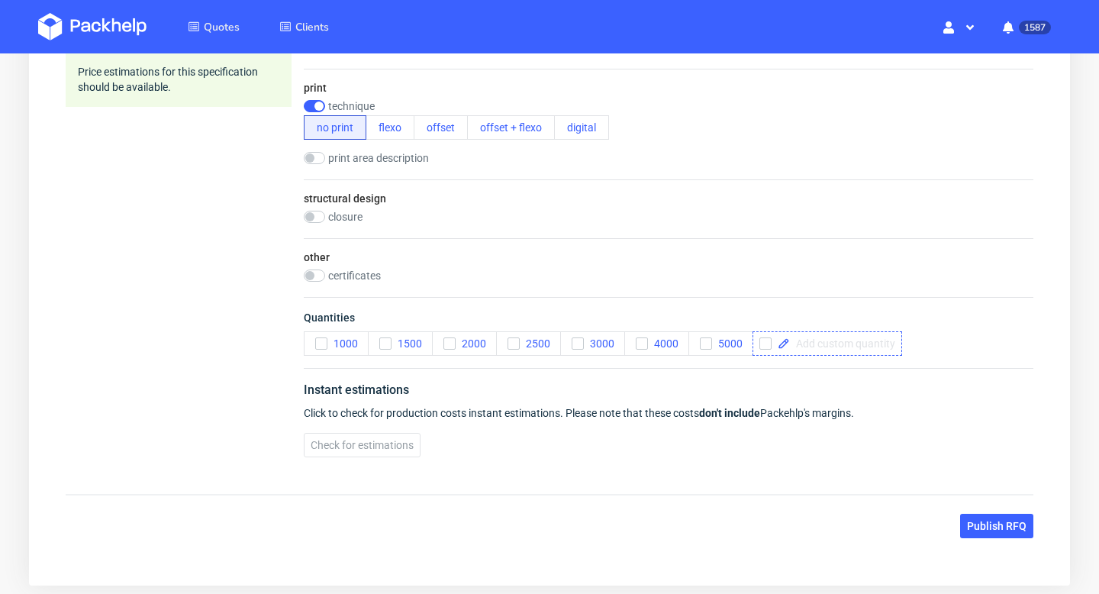
click at [843, 346] on span at bounding box center [842, 343] width 105 height 11
checkbox input "true"
click at [997, 527] on span "Publish RFQ" at bounding box center [997, 525] width 60 height 11
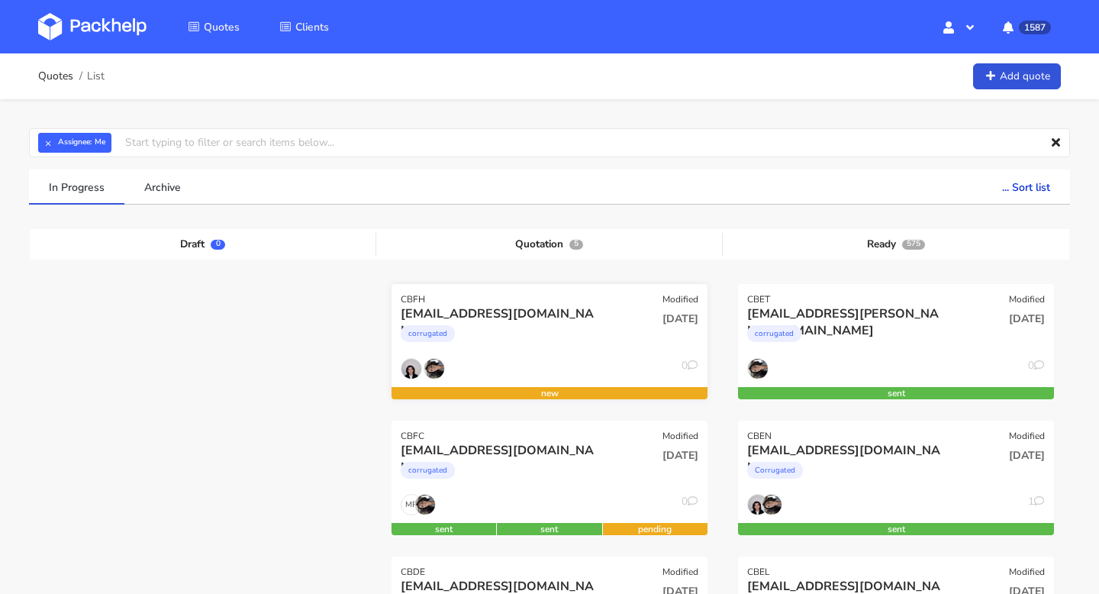
click at [523, 343] on div "corrugated" at bounding box center [502, 337] width 202 height 31
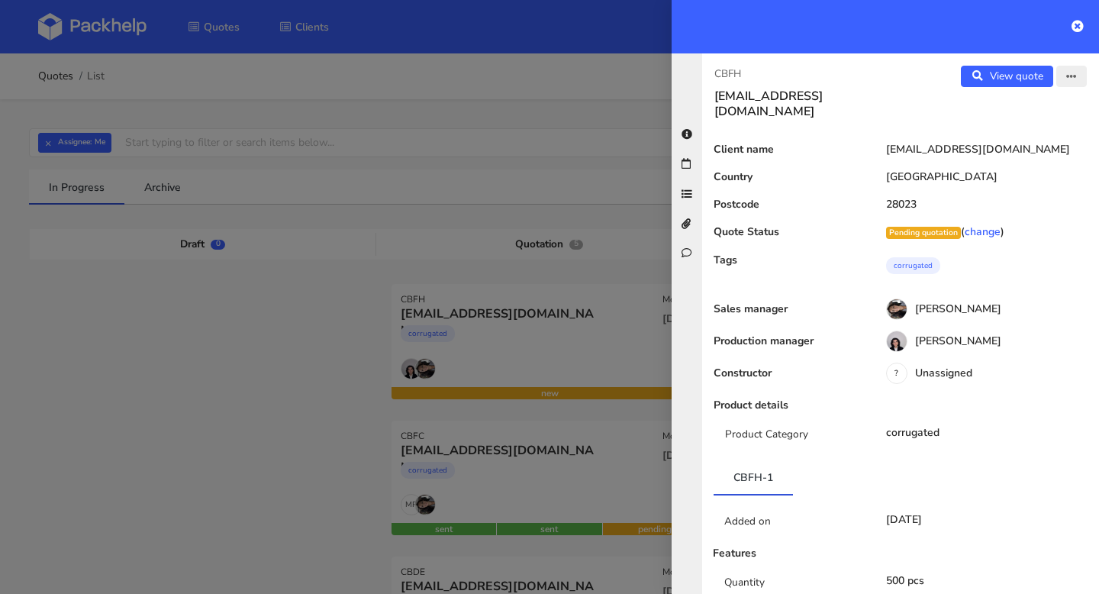
click at [1072, 80] on icon "button" at bounding box center [1071, 77] width 11 height 11
click at [1038, 99] on link "Edit quote" at bounding box center [1022, 107] width 134 height 25
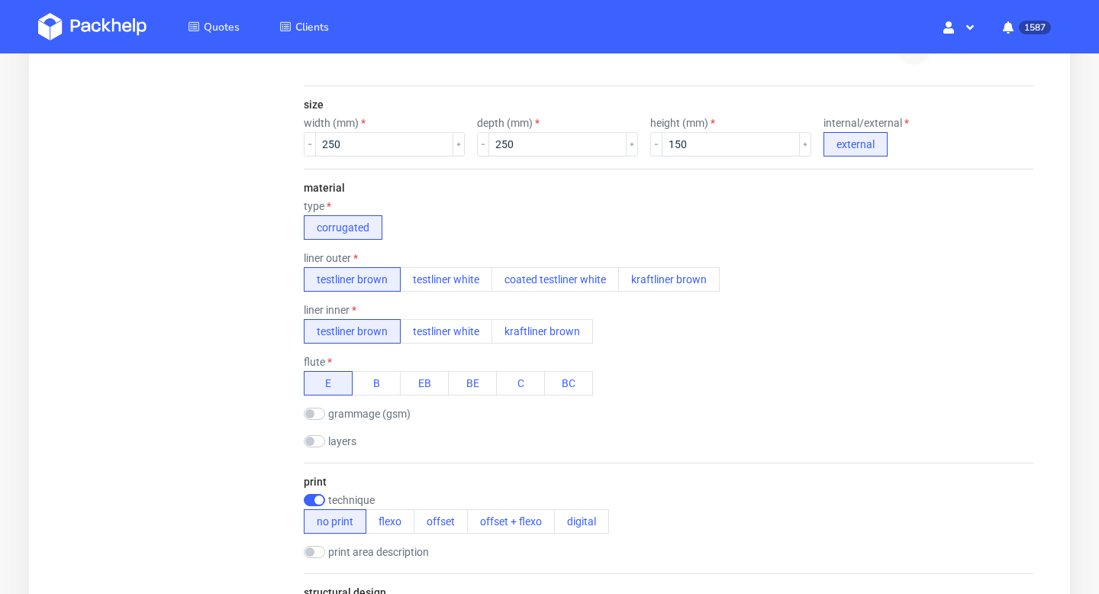
scroll to position [831, 0]
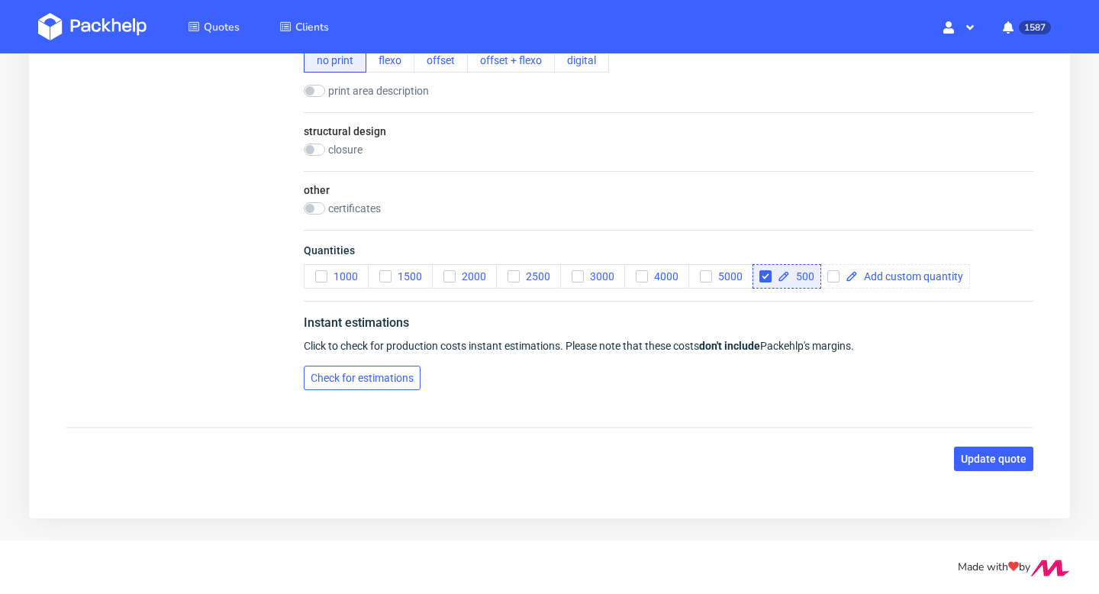
click at [398, 380] on span "Check for estimations" at bounding box center [362, 377] width 103 height 11
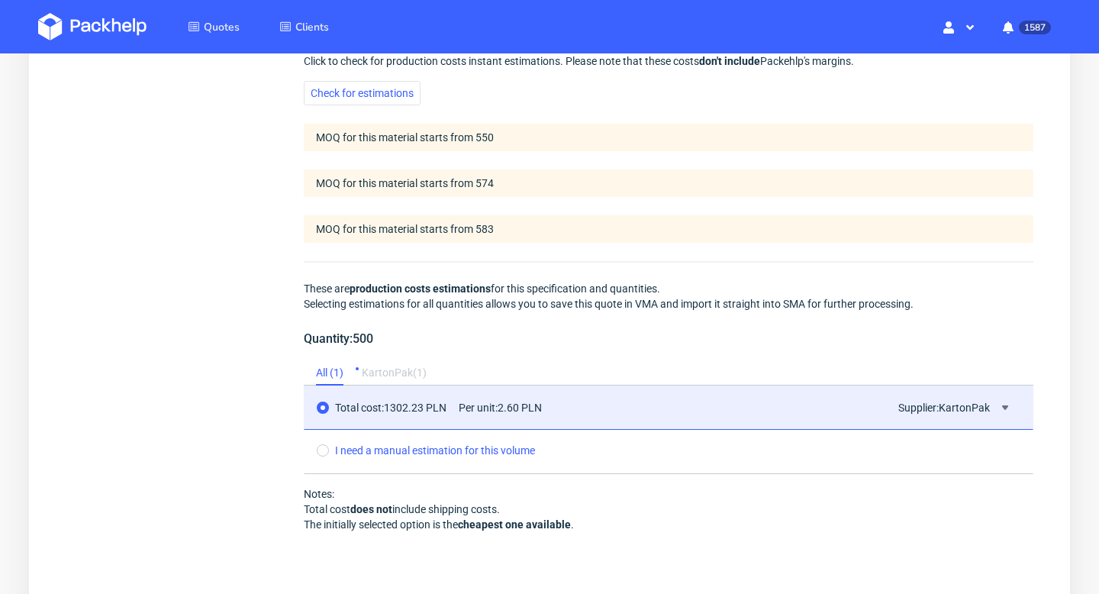
scroll to position [1189, 0]
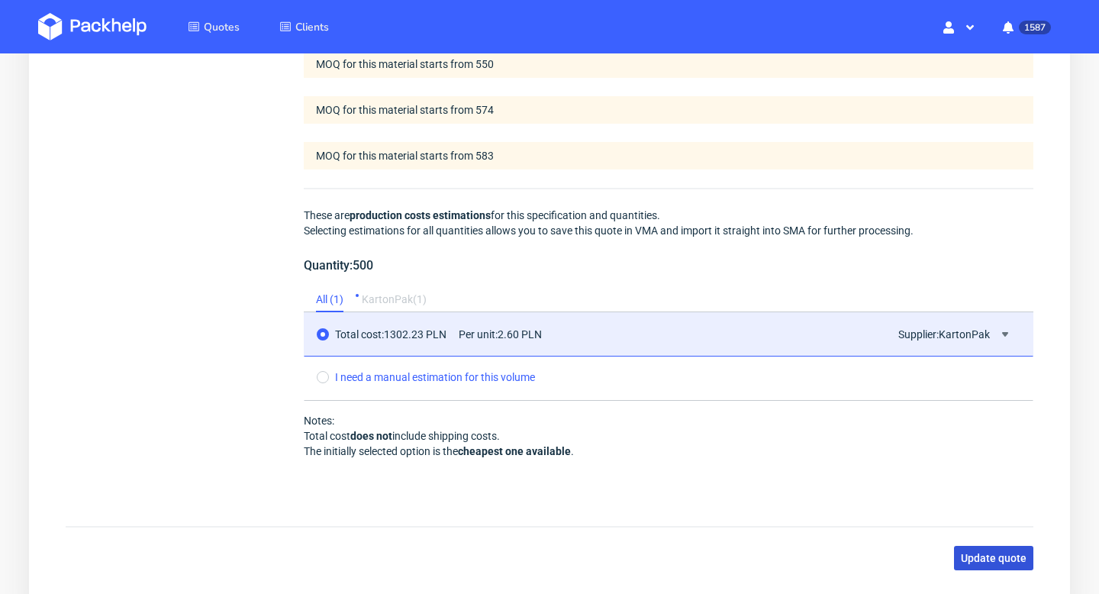
click at [1010, 557] on span "Update quote" at bounding box center [994, 557] width 66 height 11
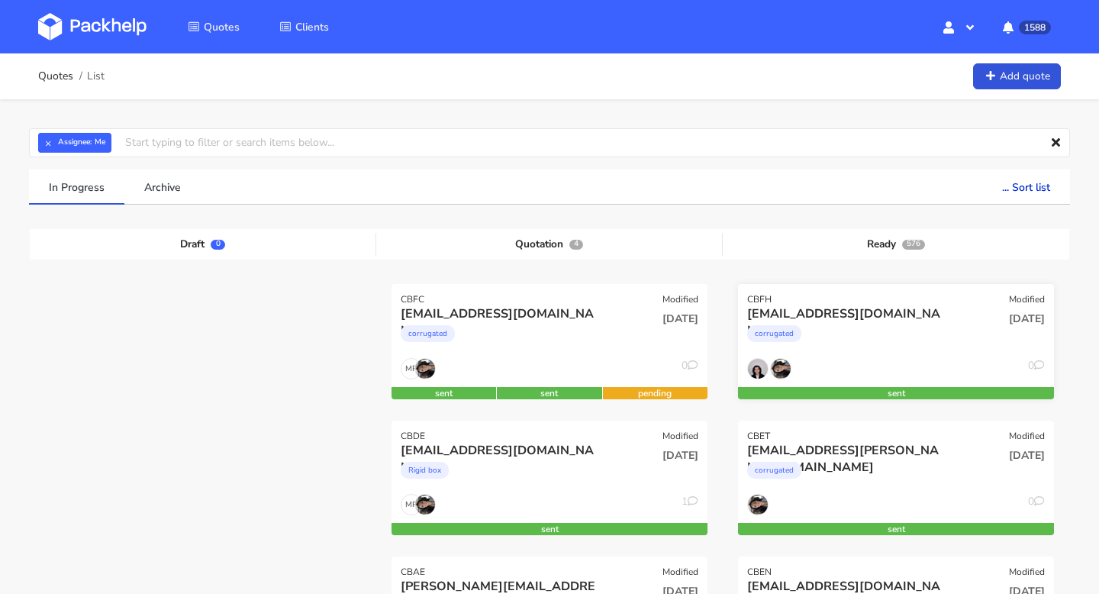
click at [805, 317] on div "[EMAIL_ADDRESS][DOMAIN_NAME]" at bounding box center [848, 313] width 202 height 17
click at [781, 295] on div "CBFH Modified" at bounding box center [896, 294] width 316 height 21
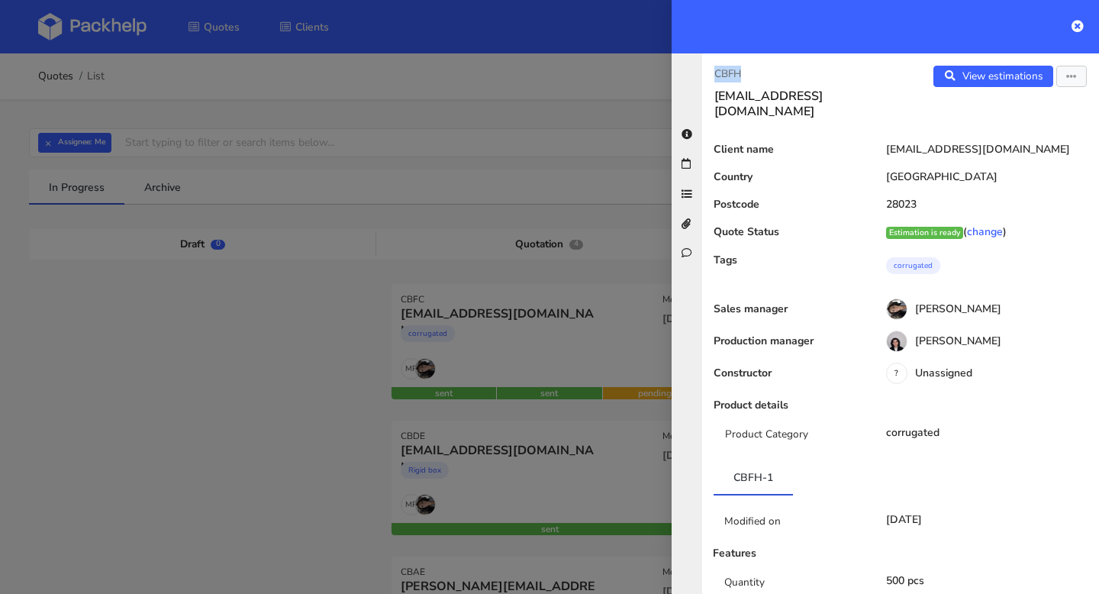
drag, startPoint x: 747, startPoint y: 66, endPoint x: 710, endPoint y: 66, distance: 36.6
click at [710, 66] on div "CBFH [EMAIL_ADDRESS][DOMAIN_NAME]" at bounding box center [801, 92] width 198 height 53
copy p "CBFH"
